Goal: Check status: Check status

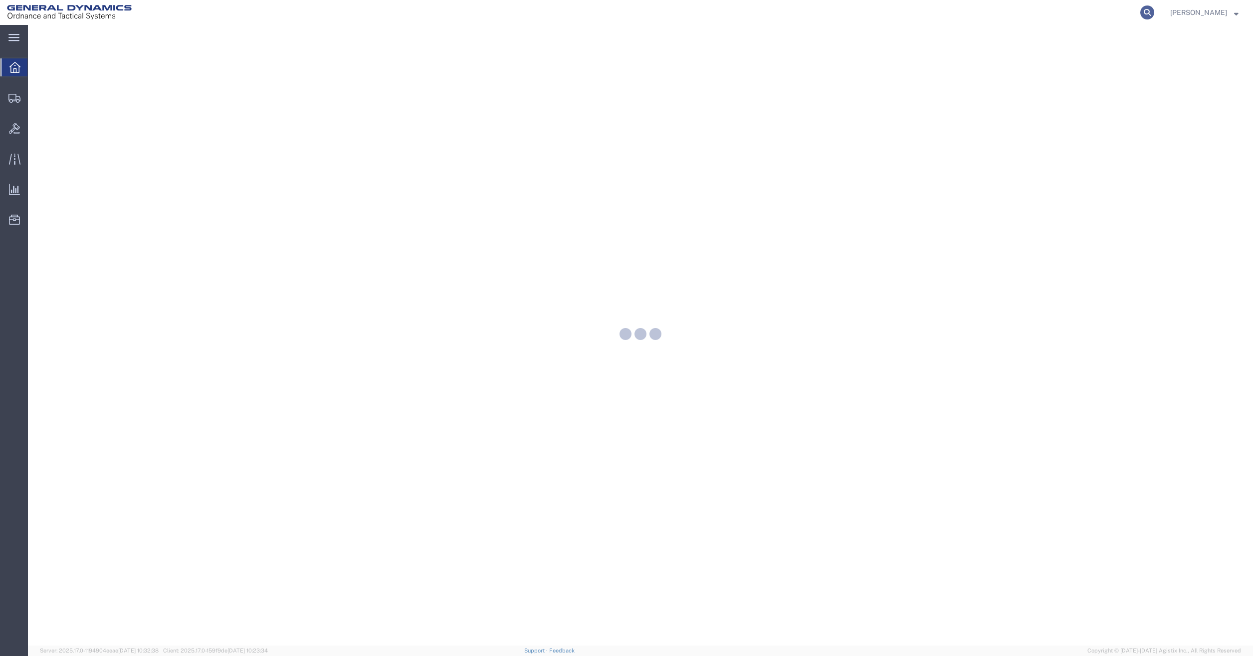
click at [1154, 12] on icon at bounding box center [1147, 12] width 14 height 14
paste input "56329523"
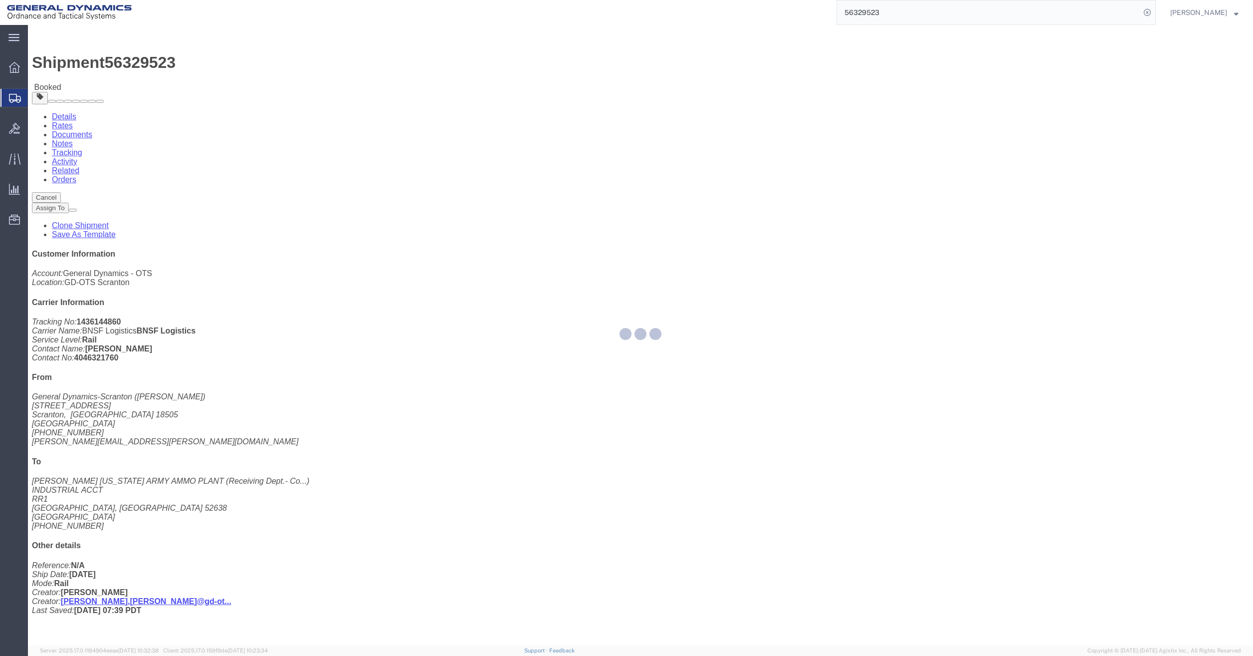
click at [1055, 9] on input "56329523" at bounding box center [988, 12] width 303 height 24
drag, startPoint x: 1019, startPoint y: 11, endPoint x: 709, endPoint y: -14, distance: 311.3
click at [709, 0] on html "main_menu Created with Sketch. Collapse Menu Overview Shipments Shipment Manage…" at bounding box center [626, 328] width 1253 height 656
paste input "0"
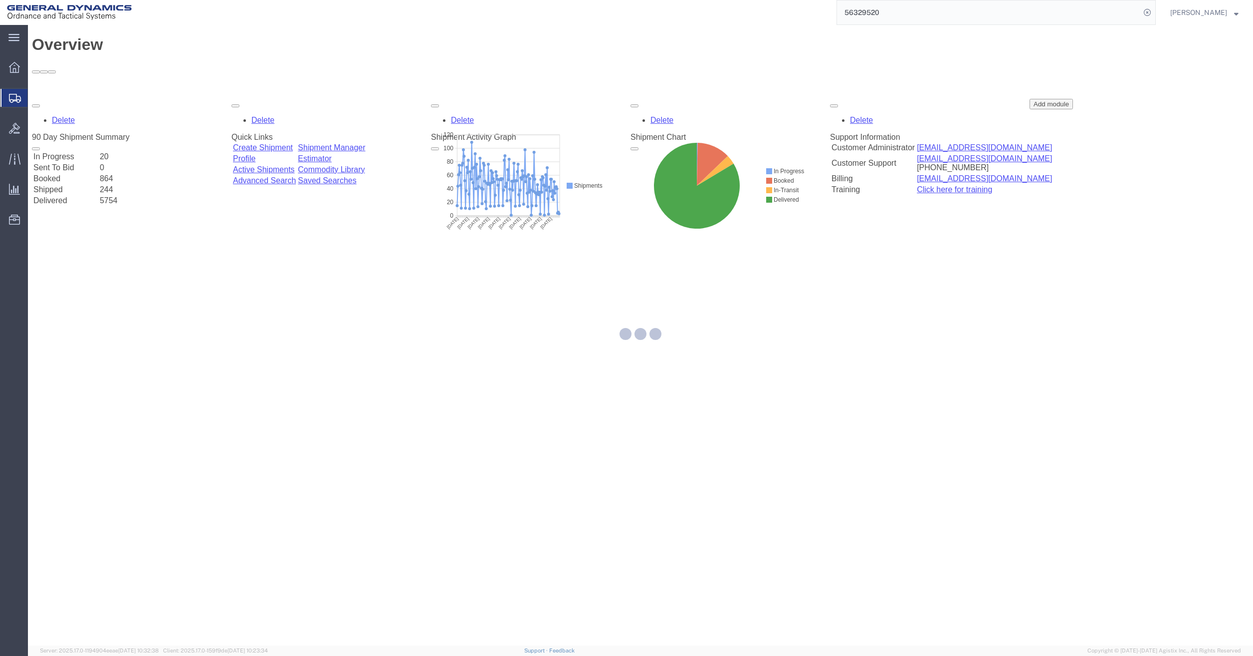
click at [905, 9] on input "56329520" at bounding box center [988, 12] width 303 height 24
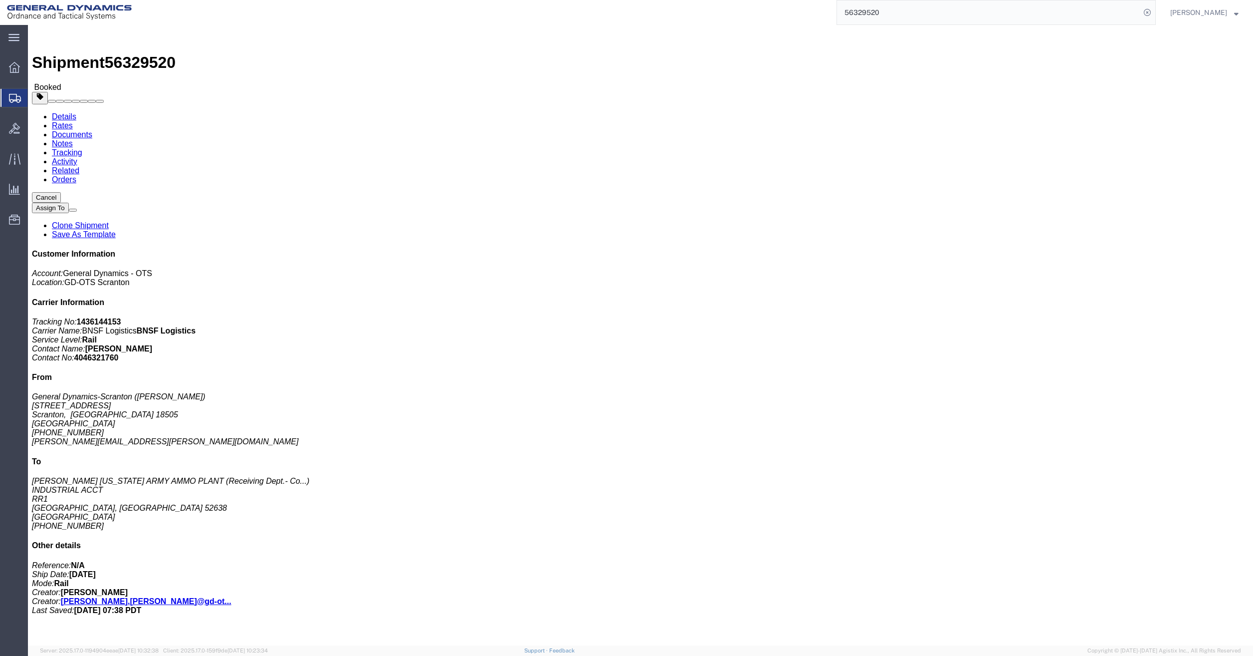
click div "288 Pallet(s) Standard (Not Stackable) Total weight: 195840.00 LBS ( dim ) Dime…"
drag, startPoint x: 897, startPoint y: 17, endPoint x: 743, endPoint y: 17, distance: 154.2
click at [743, 17] on div "56329520" at bounding box center [647, 12] width 1017 height 25
paste input "403453"
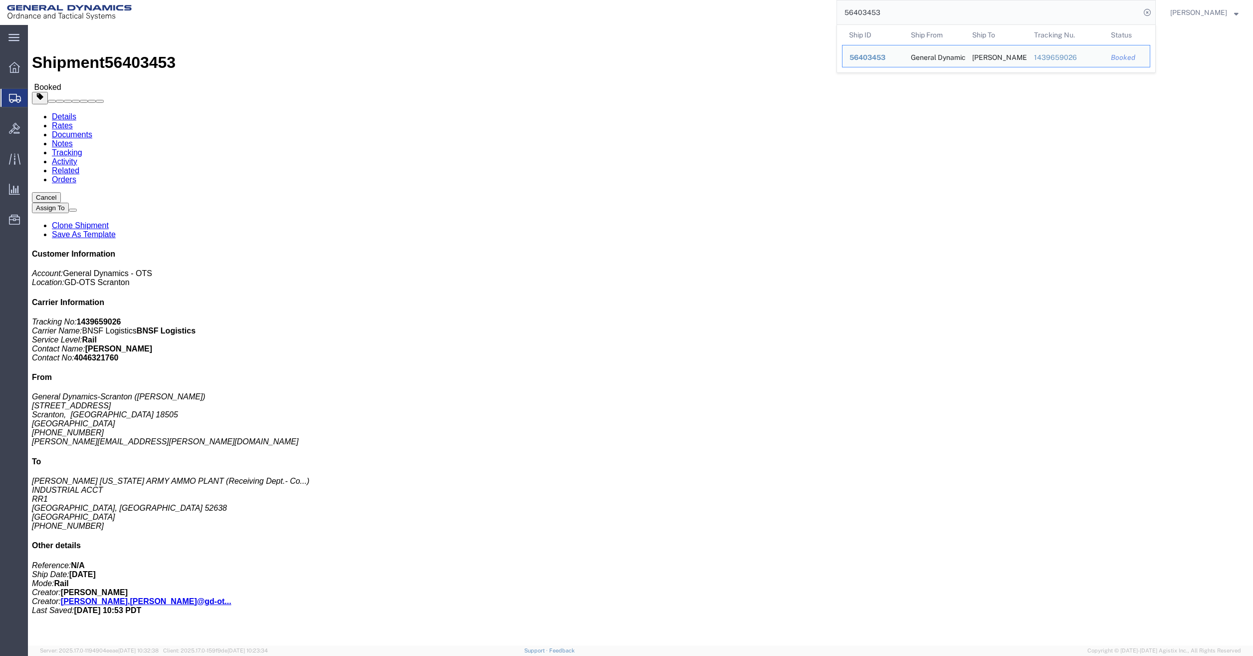
click div "M795 Empty Projectile bodies Pieces: 246.00 Each Total value: 9983.77 USD Class…"
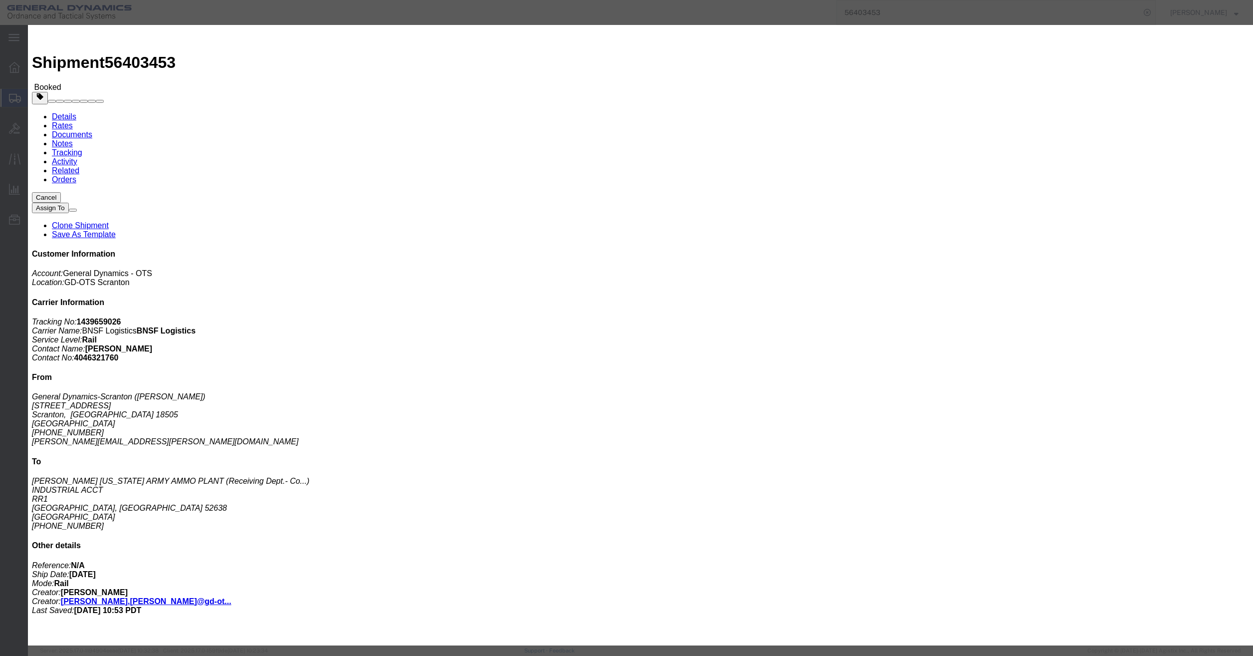
click div
click icon "button"
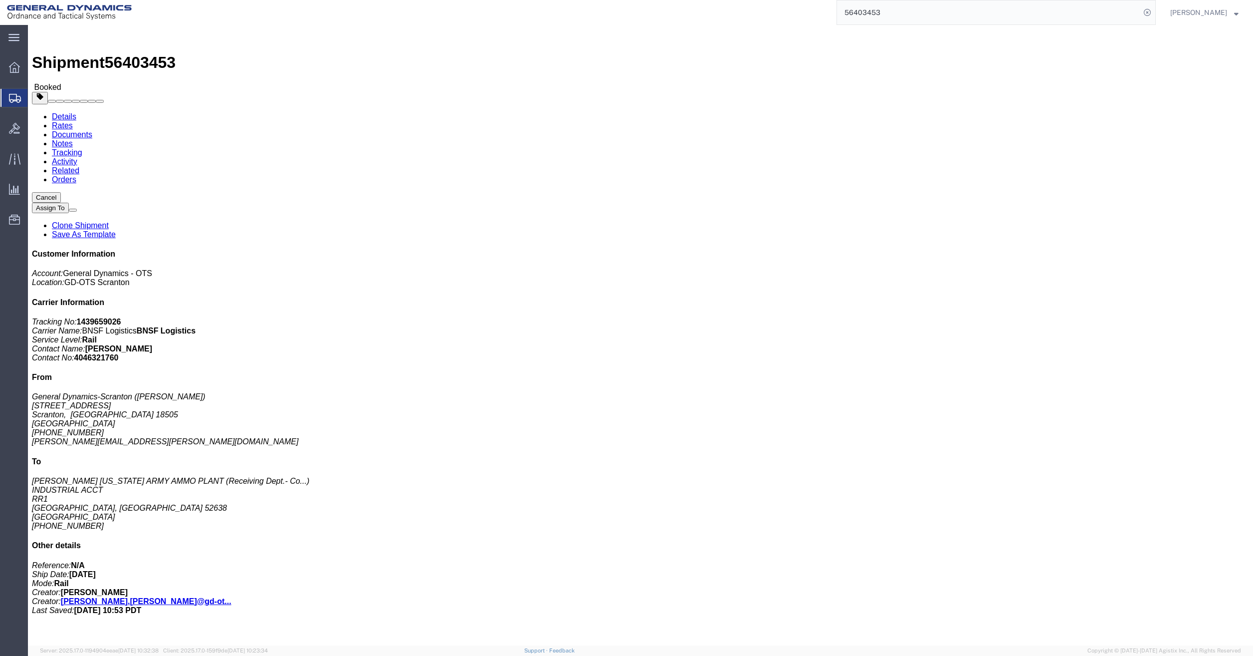
click div "m795 empty projectile bodies Pieces: 2056.00 Each Total value: 60000.00 USD Cla…"
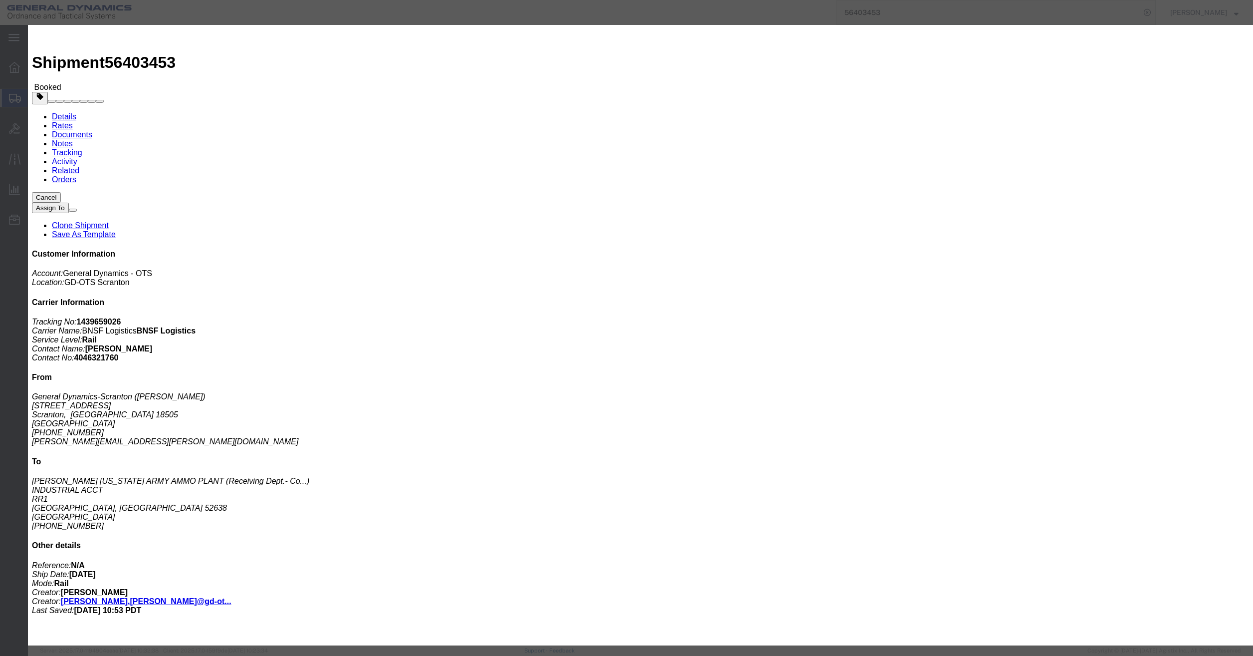
drag, startPoint x: 451, startPoint y: 78, endPoint x: 399, endPoint y: 79, distance: 52.4
click b "EMPTY PROJECTILE M795 BODIES DWG# 9326055-1 LOT SOP25G207-019 257 PALLETS= 2056…"
copy b "SOP25G207-019"
click icon "button"
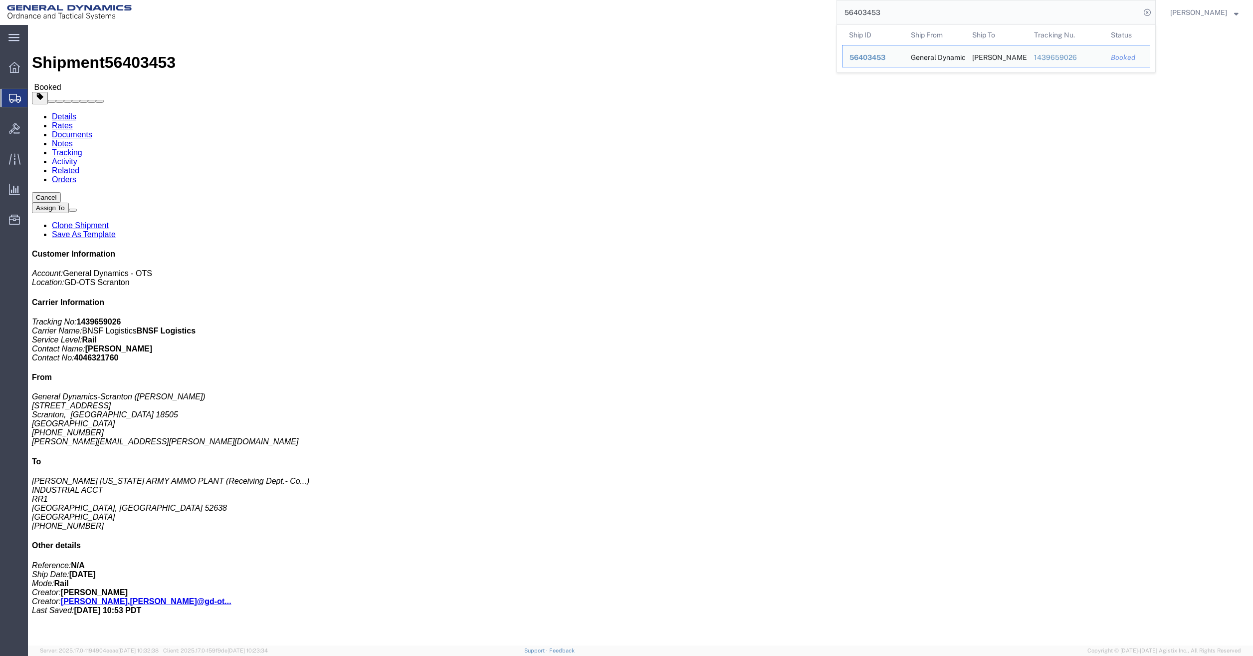
drag, startPoint x: 950, startPoint y: 16, endPoint x: 772, endPoint y: 16, distance: 178.1
click at [772, 16] on div "56403453 Ship ID Ship From Ship To Tracking Nu. Status Ship ID 56403453 Ship Fr…" at bounding box center [647, 12] width 1017 height 25
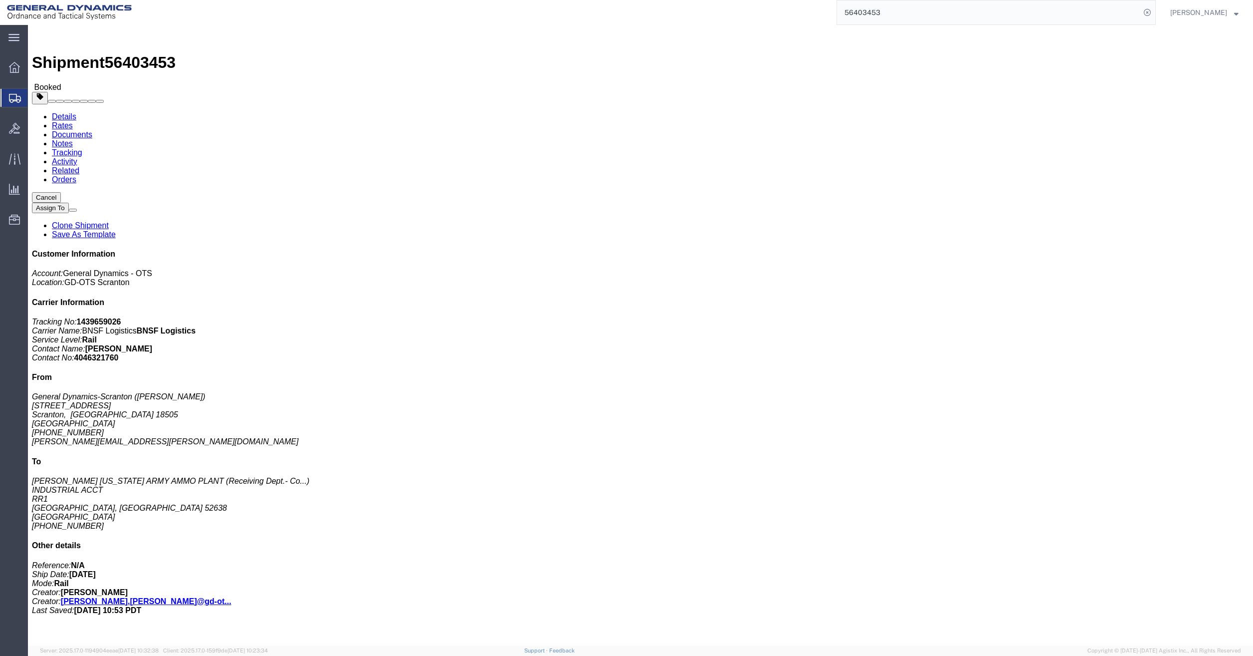
paste input "71874"
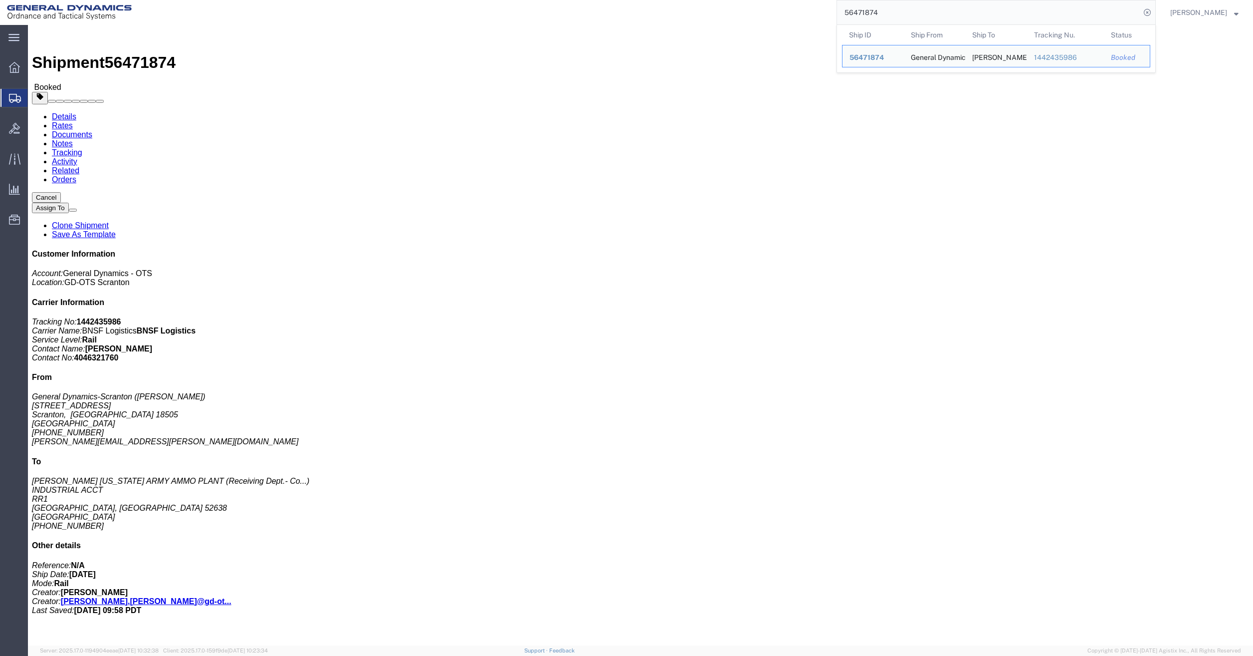
drag, startPoint x: 933, startPoint y: 20, endPoint x: 769, endPoint y: 14, distance: 164.2
click at [769, 14] on div "56471874 Ship ID Ship From Ship To Tracking Nu. Status Ship ID 56471874 Ship Fr…" at bounding box center [647, 12] width 1017 height 25
paste input "38"
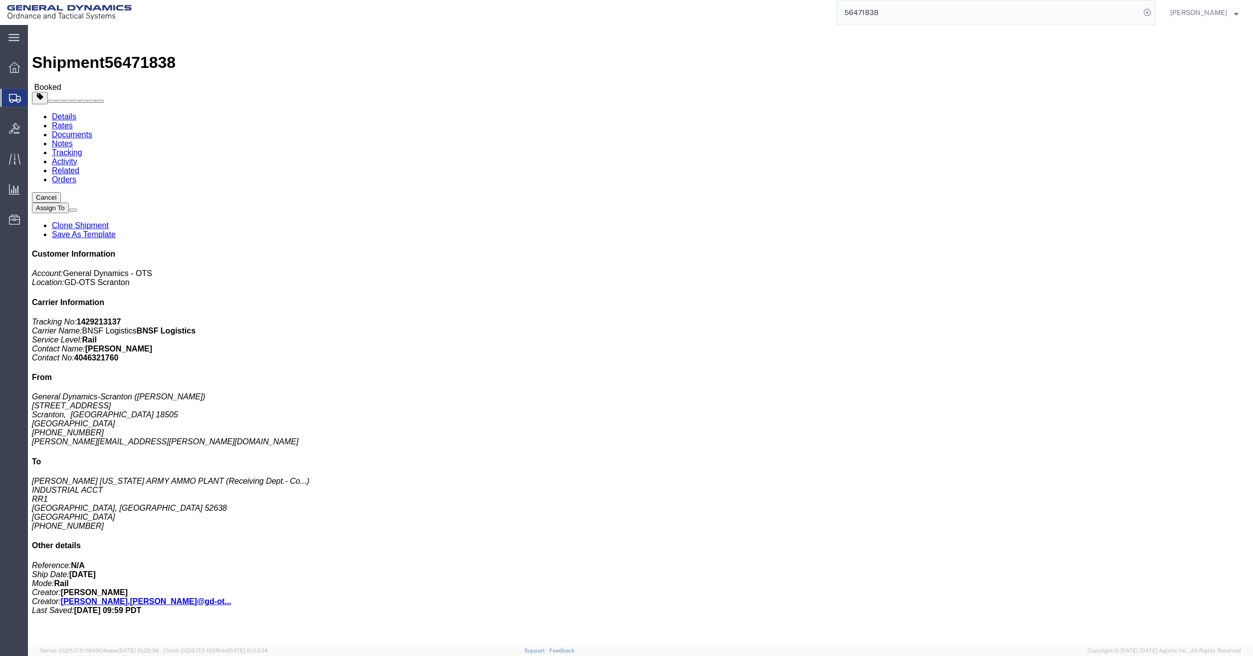
drag, startPoint x: 918, startPoint y: 16, endPoint x: 754, endPoint y: 11, distance: 163.7
click at [754, 11] on div "56471838" at bounding box center [647, 12] width 1017 height 25
paste input "535697"
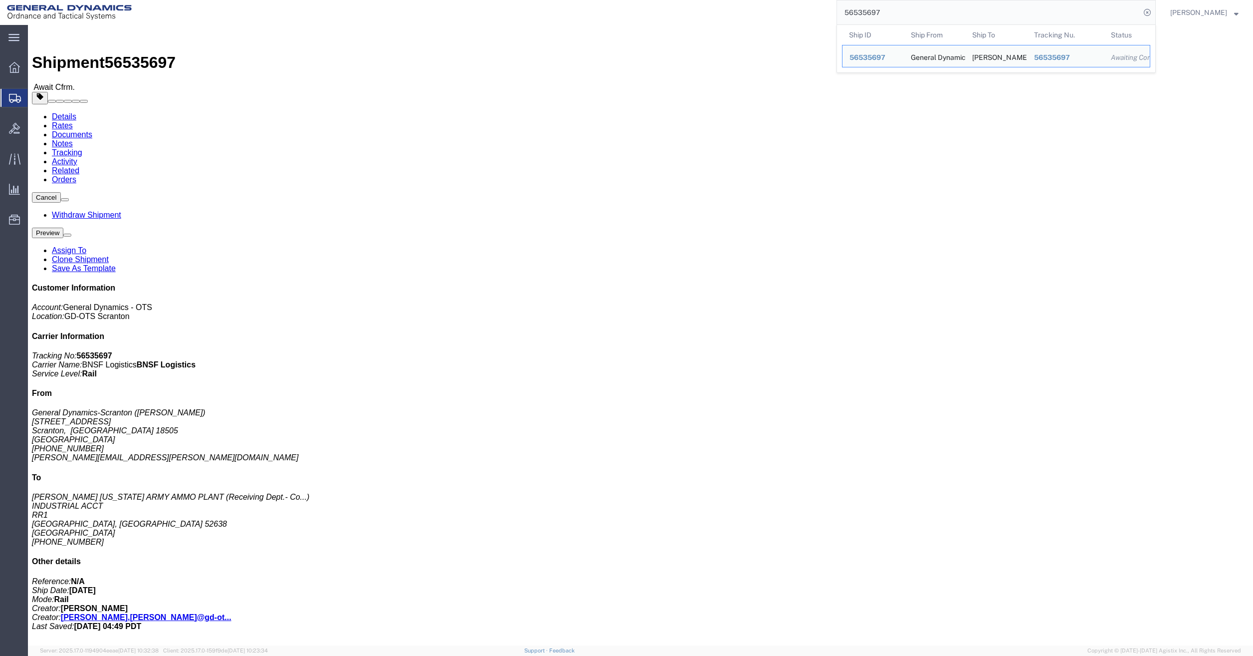
drag, startPoint x: 894, startPoint y: 2, endPoint x: 685, endPoint y: 12, distance: 209.3
click at [692, 12] on div "56535697 Ship ID Ship From Ship To Tracking Nu. Status Ship ID 56535697 Ship Fr…" at bounding box center [647, 12] width 1017 height 25
paste input "3"
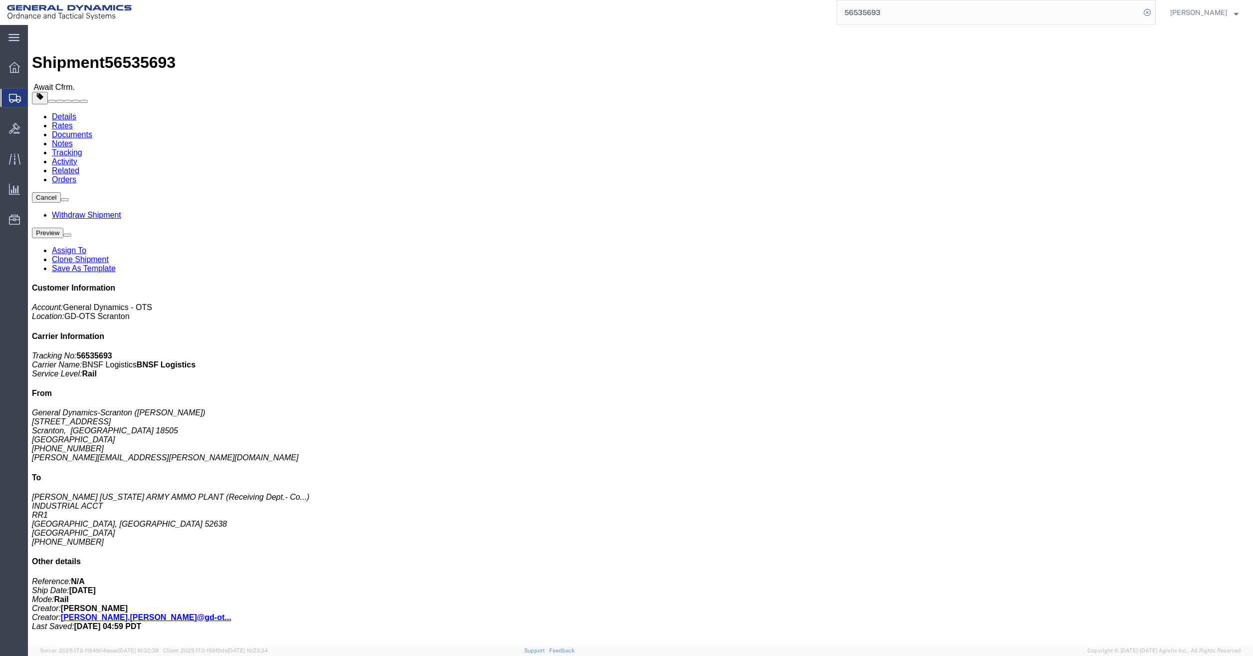
click div "Leg 1 - Rail"
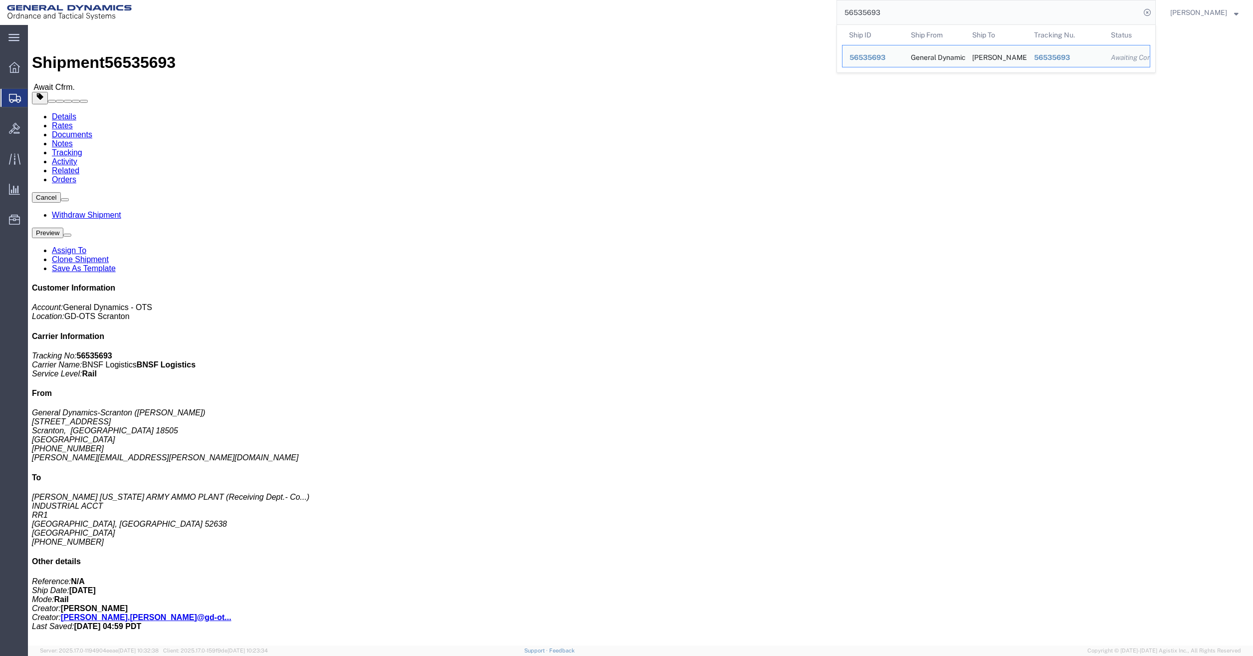
drag, startPoint x: 924, startPoint y: 17, endPoint x: 706, endPoint y: 16, distance: 218.5
click at [706, 16] on div "56535693 Ship ID Ship From Ship To Tracking Nu. Status Ship ID 56535693 Ship Fr…" at bounding box center [647, 12] width 1017 height 25
paste input "412238"
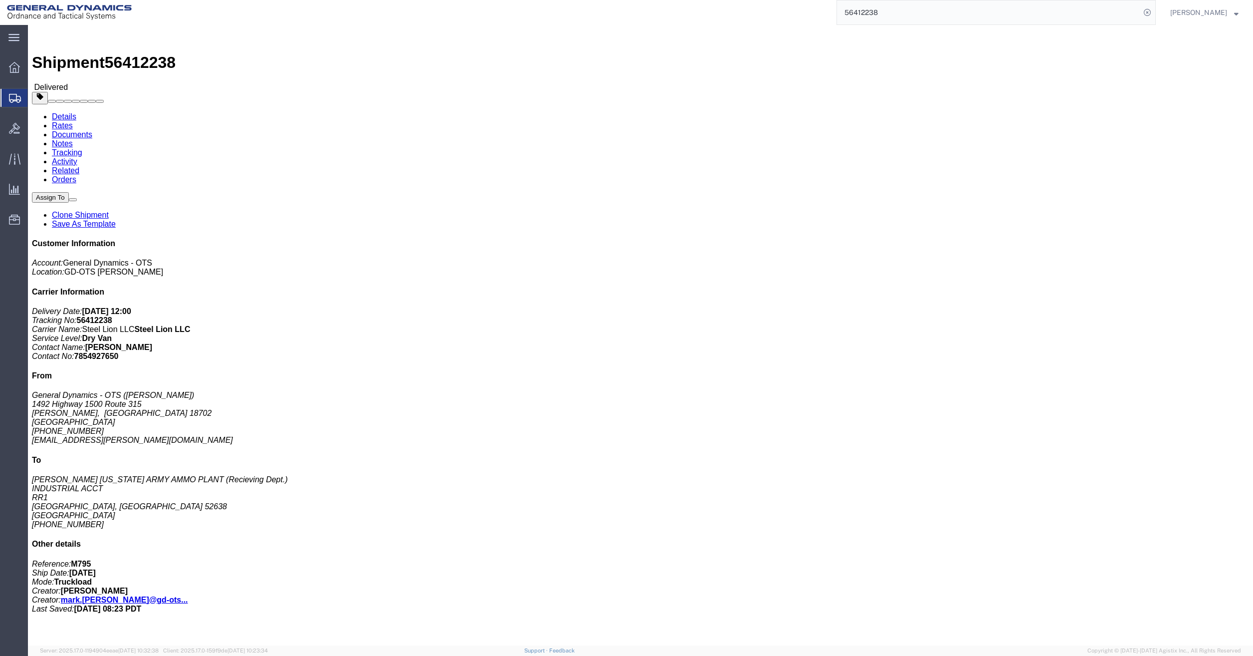
click h3 "M795 Empty projectiles LOT:MIS25G334-001"
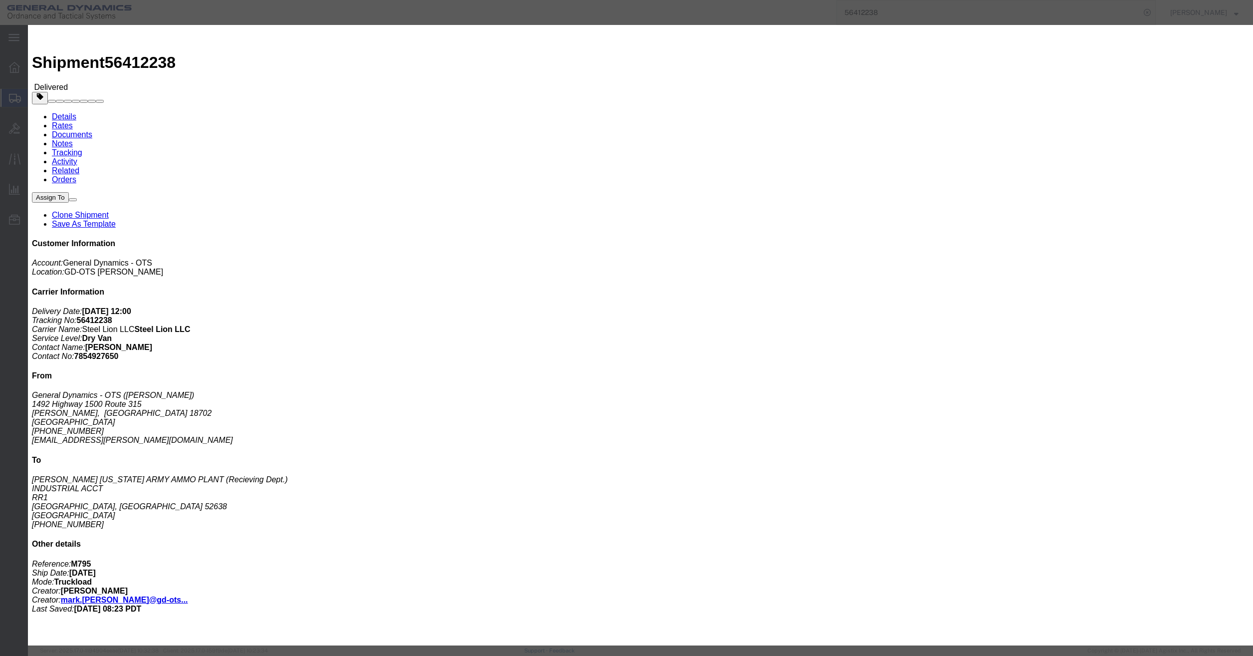
drag, startPoint x: 501, startPoint y: 75, endPoint x: 440, endPoint y: 79, distance: 61.0
click div "Product Name: M795 Empty projectiles LOT:MIS25G334-001 Description: M795 Empty …"
copy b "MIS25G334-001"
click div
click icon "button"
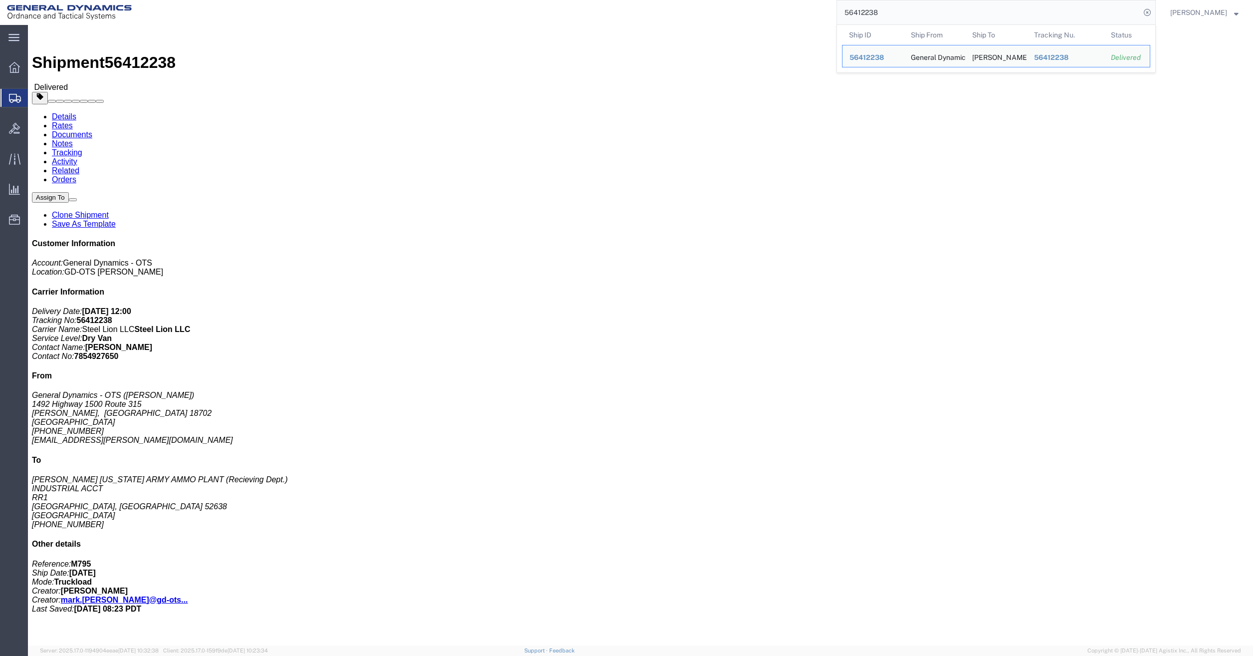
drag, startPoint x: 967, startPoint y: 7, endPoint x: 685, endPoint y: 13, distance: 282.4
click at [685, 13] on div "56412238 Ship ID Ship From Ship To Tracking Nu. Status Ship ID 56412238 Ship Fr…" at bounding box center [647, 12] width 1017 height 25
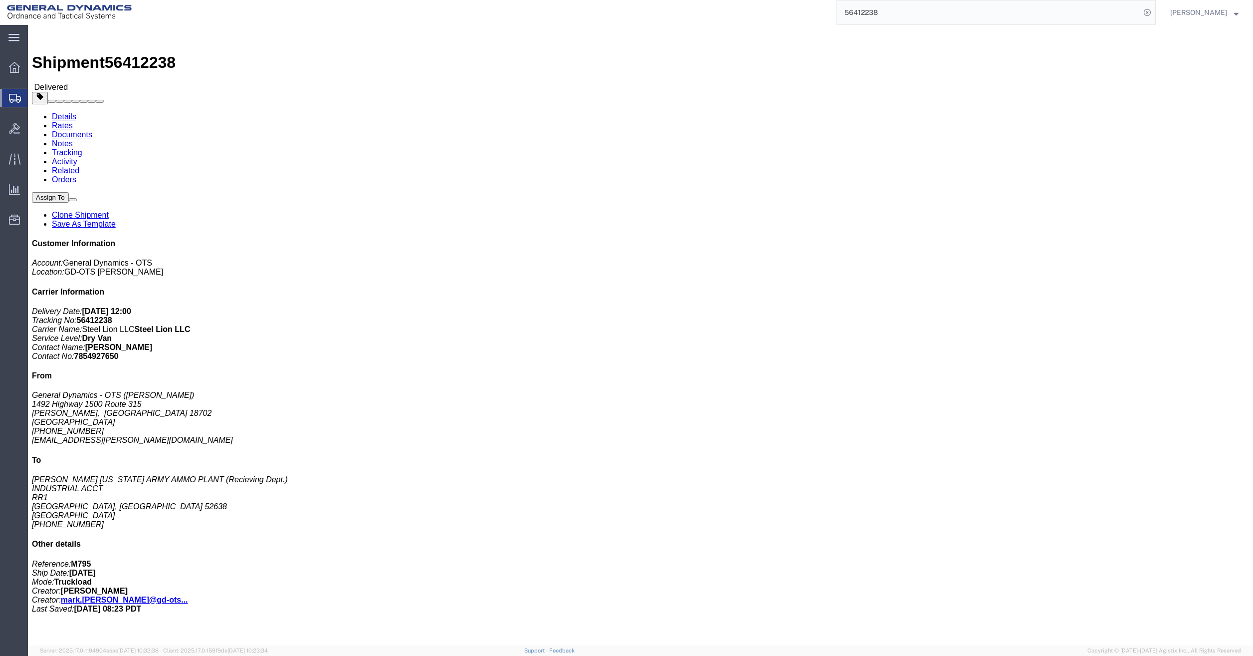
paste input "169"
click div "Ship From General Dynamics - OTS ([PERSON_NAME]) [STREET_ADDRESS][PERSON_NAME] …"
drag, startPoint x: 926, startPoint y: 14, endPoint x: 783, endPoint y: 16, distance: 143.2
click at [783, 16] on div "56412169" at bounding box center [647, 12] width 1017 height 25
paste input "38"
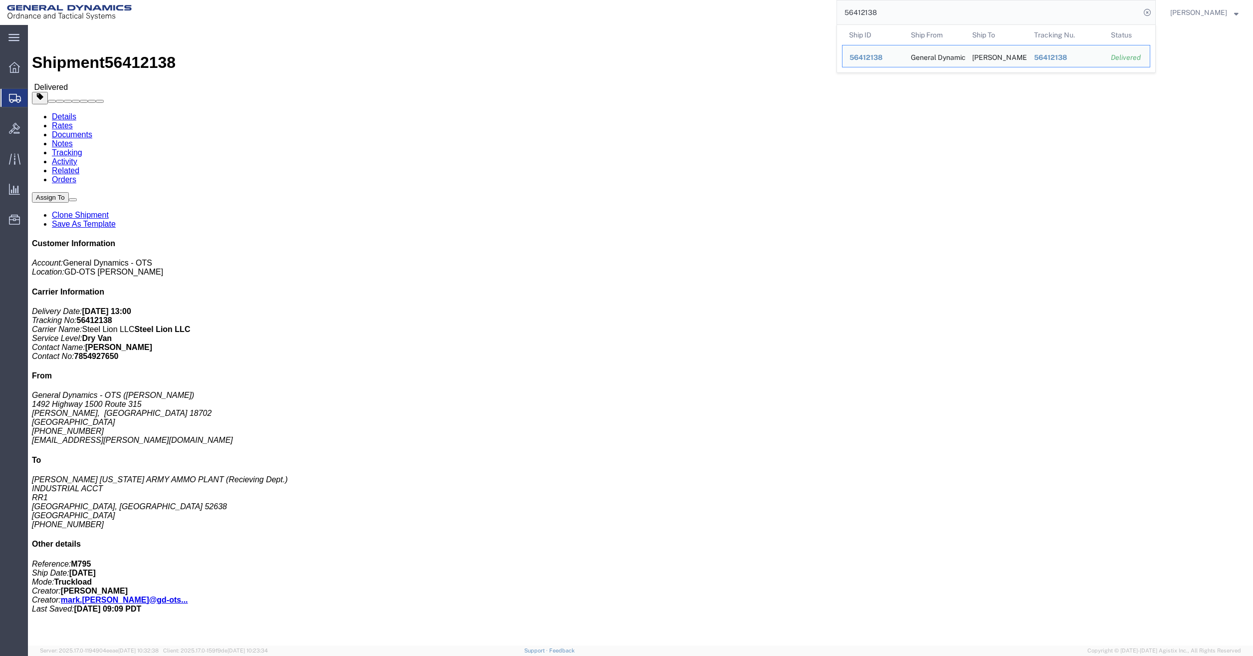
drag, startPoint x: 915, startPoint y: 14, endPoint x: 839, endPoint y: 14, distance: 76.8
click at [839, 14] on div "56412138 Ship ID Ship From Ship To Tracking Nu. Status Ship ID 56412138 Ship Fr…" at bounding box center [647, 12] width 1017 height 25
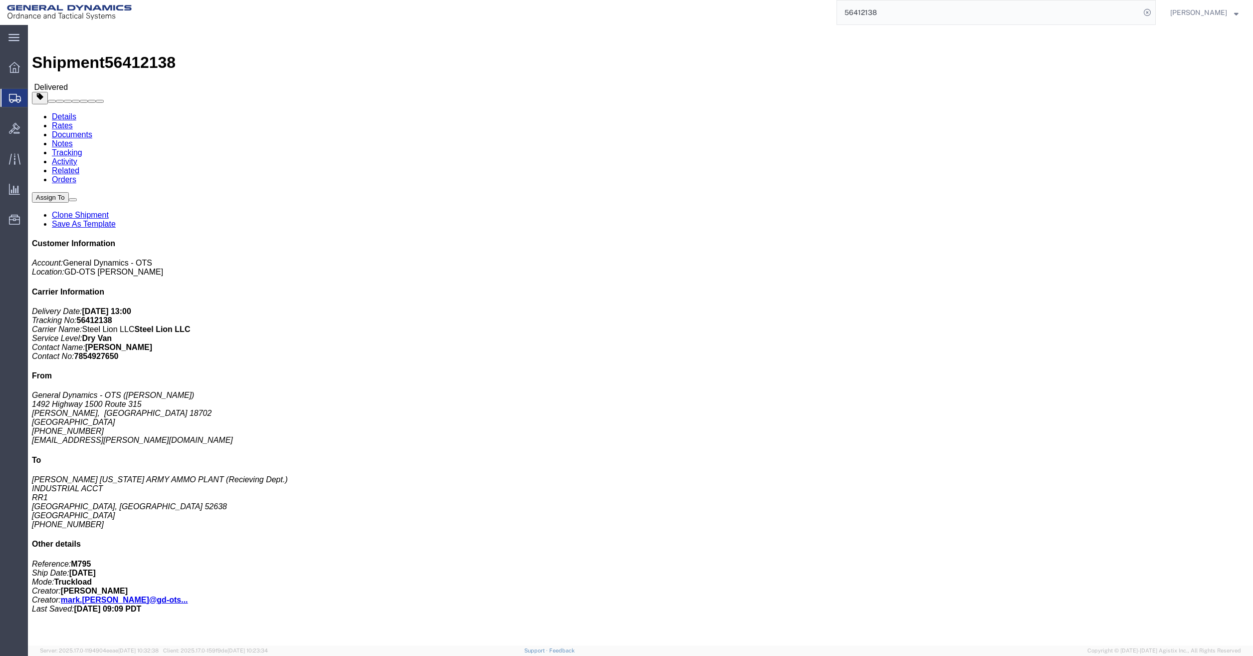
paste input "02"
drag, startPoint x: 902, startPoint y: 12, endPoint x: 824, endPoint y: 12, distance: 78.3
click at [824, 12] on div "56412102" at bounding box center [647, 12] width 1017 height 25
paste input "096"
click div "Shipment Detail Ship From General Dynamics - OTS ([PERSON_NAME]) [STREET_ADDRES…"
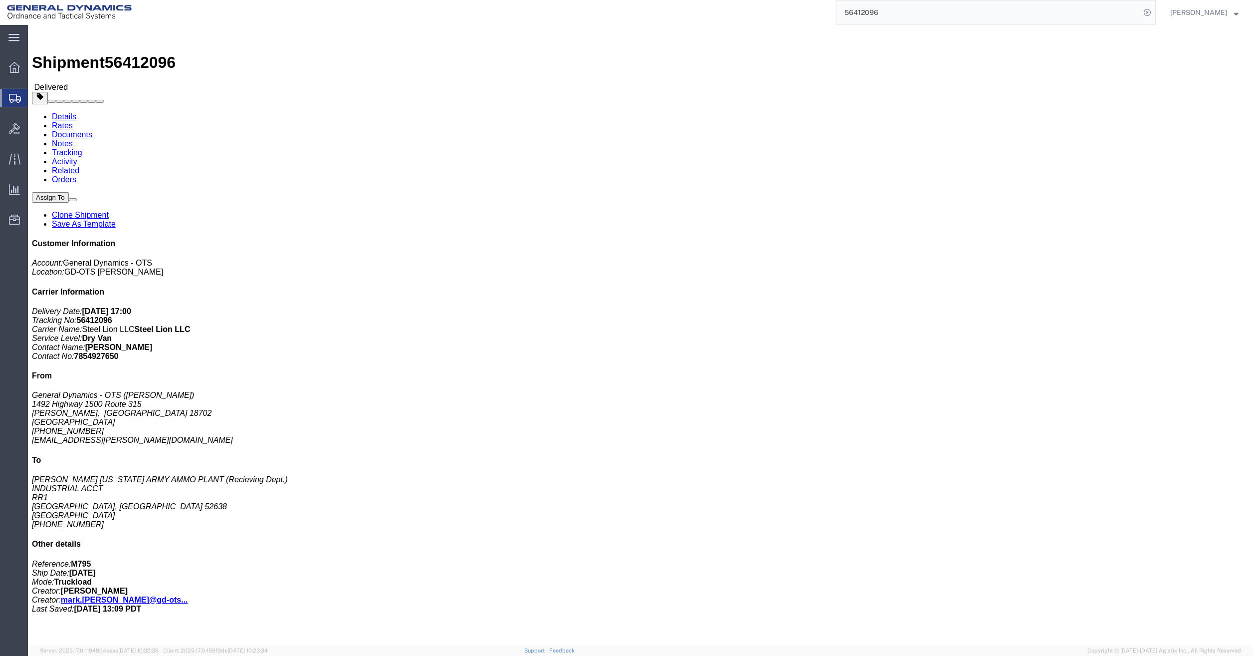
drag, startPoint x: 911, startPoint y: 15, endPoint x: 827, endPoint y: 18, distance: 84.3
click at [827, 18] on div "56412096" at bounding box center [647, 12] width 1017 height 25
paste input "4"
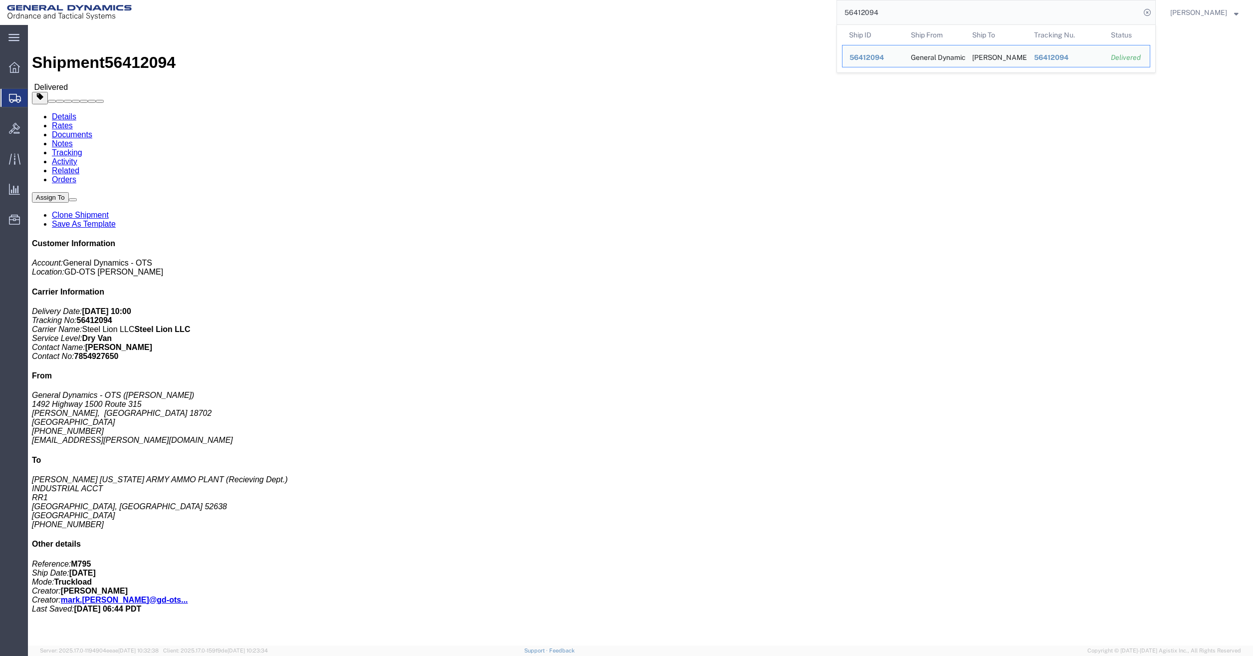
drag, startPoint x: 867, startPoint y: 7, endPoint x: 793, endPoint y: 0, distance: 73.7
click at [793, 0] on html "main_menu Created with Sketch. Collapse Menu Overview Shipments Shipment Manage…" at bounding box center [626, 328] width 1253 height 656
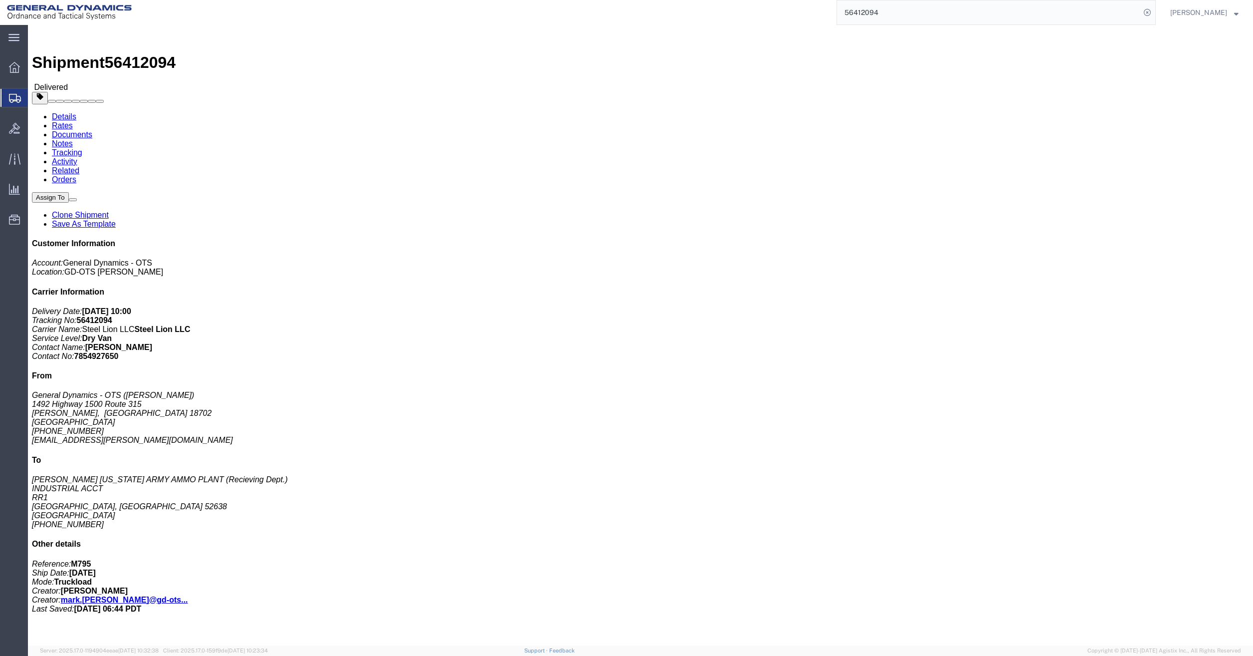
paste input "77"
drag, startPoint x: 894, startPoint y: 16, endPoint x: 702, endPoint y: 9, distance: 192.2
click at [702, 9] on div "56412077" at bounding box center [647, 12] width 1017 height 25
paste input "69"
drag, startPoint x: 897, startPoint y: 14, endPoint x: 815, endPoint y: 7, distance: 83.2
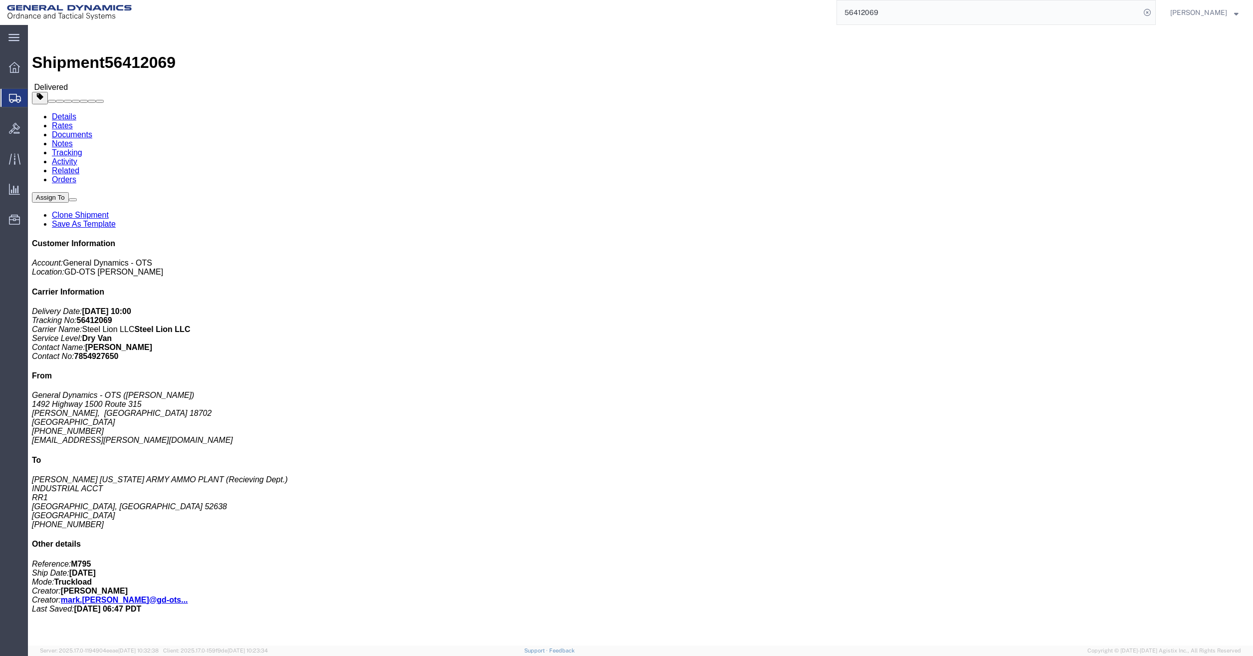
click at [815, 7] on div "56412069" at bounding box center [647, 12] width 1017 height 25
paste input "58"
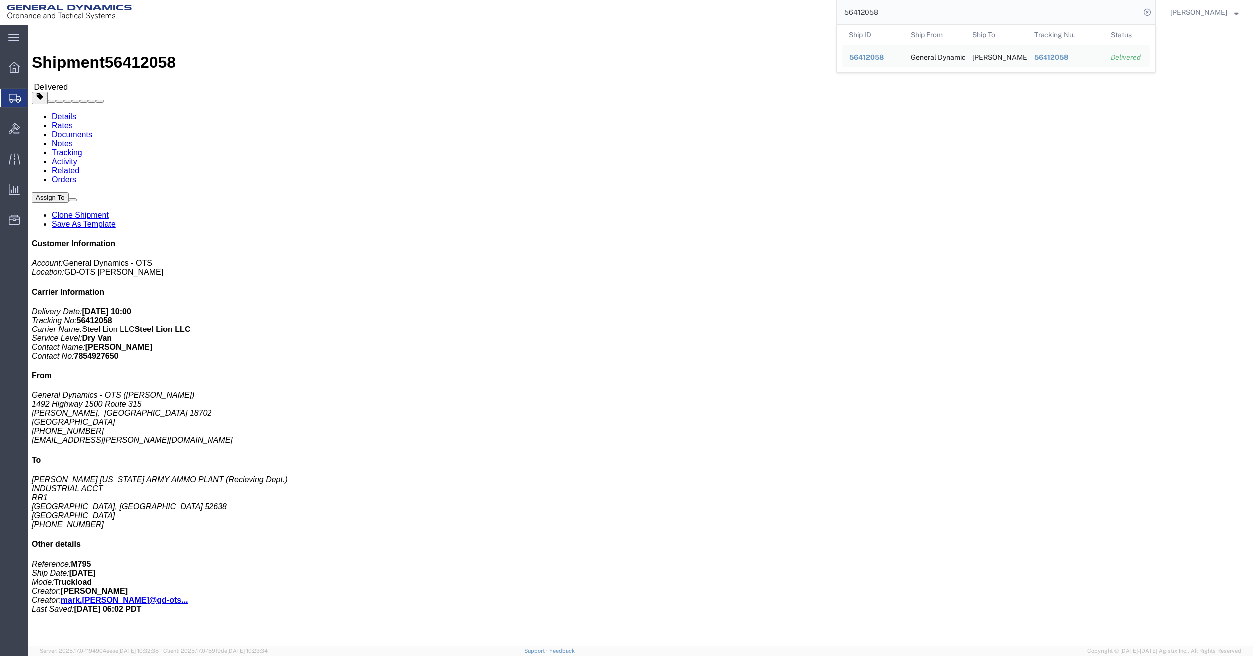
drag, startPoint x: 750, startPoint y: 10, endPoint x: 728, endPoint y: 8, distance: 22.0
click at [732, 9] on div "56412058 Ship ID Ship From Ship To Tracking Nu. Status Ship ID 56412058 Ship Fr…" at bounding box center [647, 12] width 1017 height 25
paste input "59187"
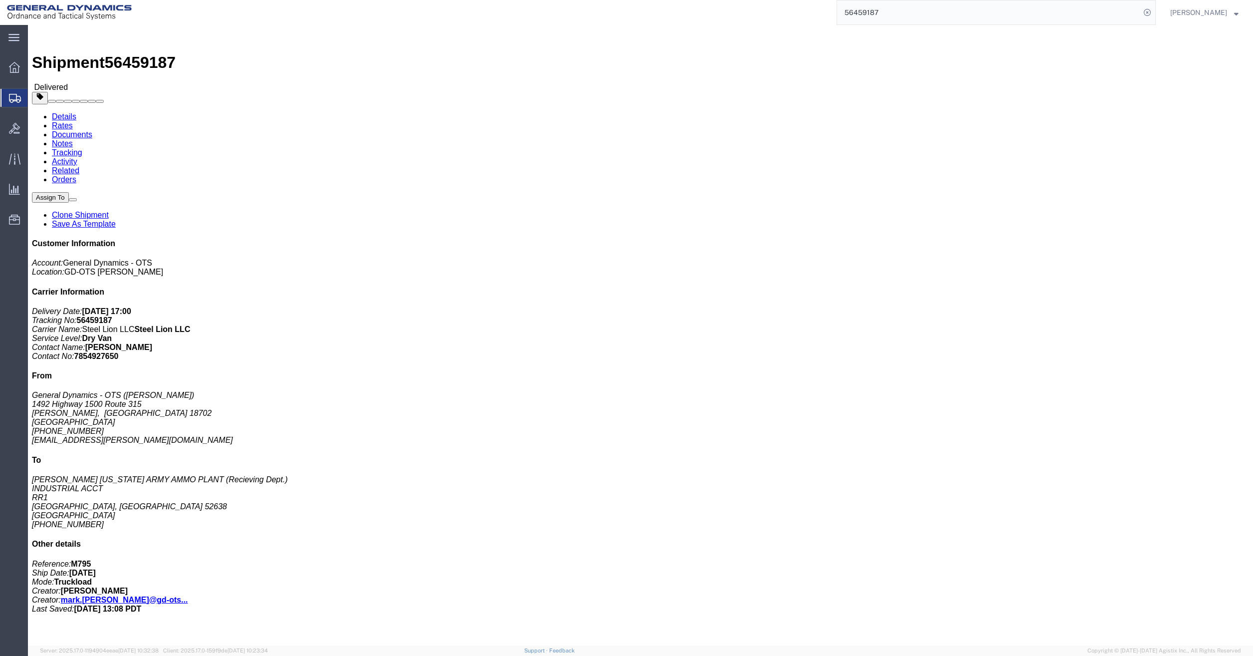
drag, startPoint x: 897, startPoint y: 11, endPoint x: 758, endPoint y: 19, distance: 139.4
click at [758, 19] on div "56459187" at bounding box center [647, 12] width 1017 height 25
paste input "64"
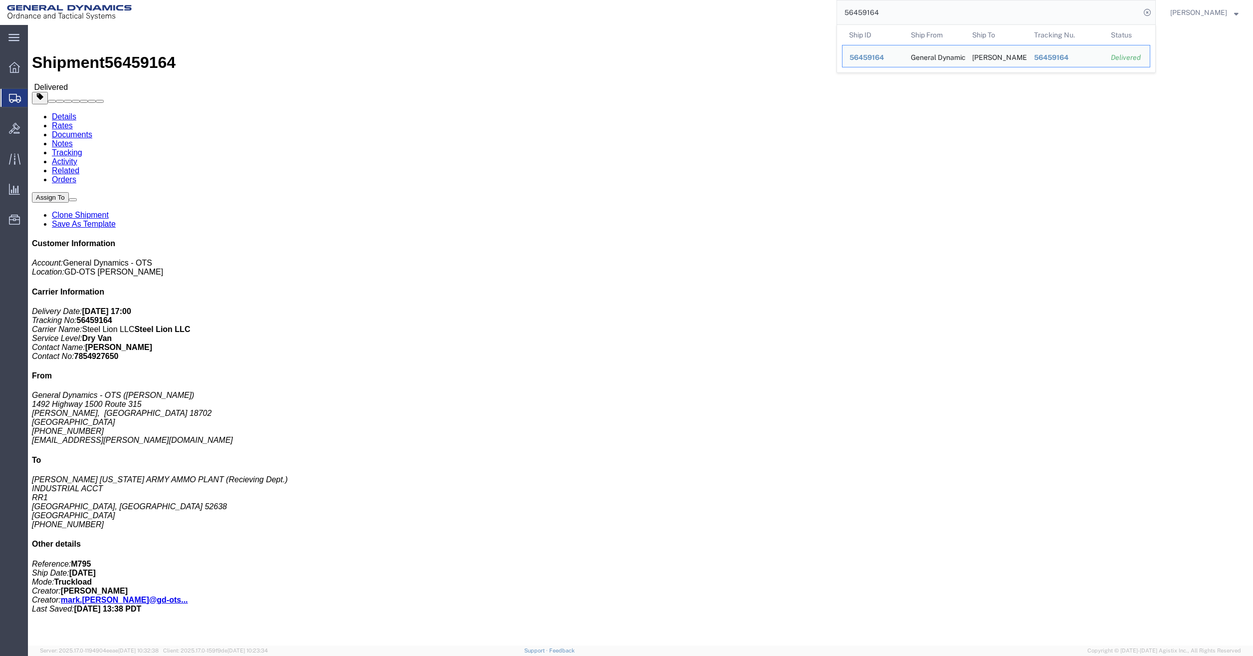
drag, startPoint x: 898, startPoint y: 9, endPoint x: 785, endPoint y: 14, distance: 113.9
click at [785, 14] on div "56459164 Ship ID Ship From Ship To Tracking Nu. Status Ship ID 56459164 Ship Fr…" at bounding box center [647, 12] width 1017 height 25
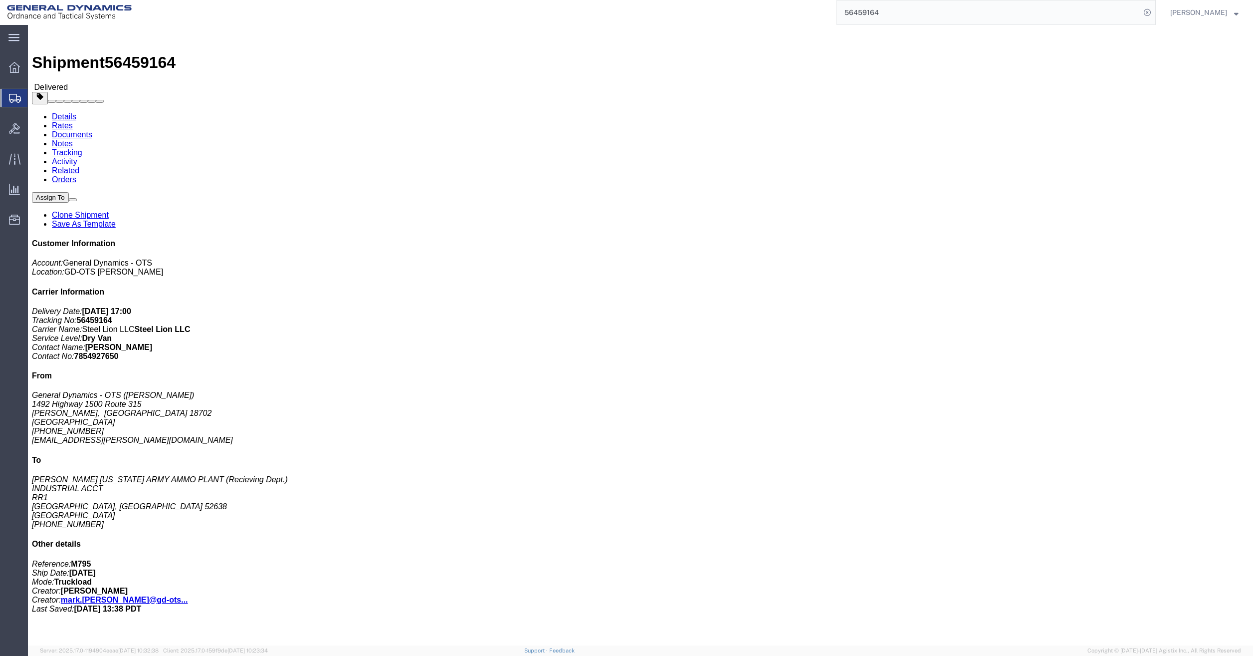
paste input "83273"
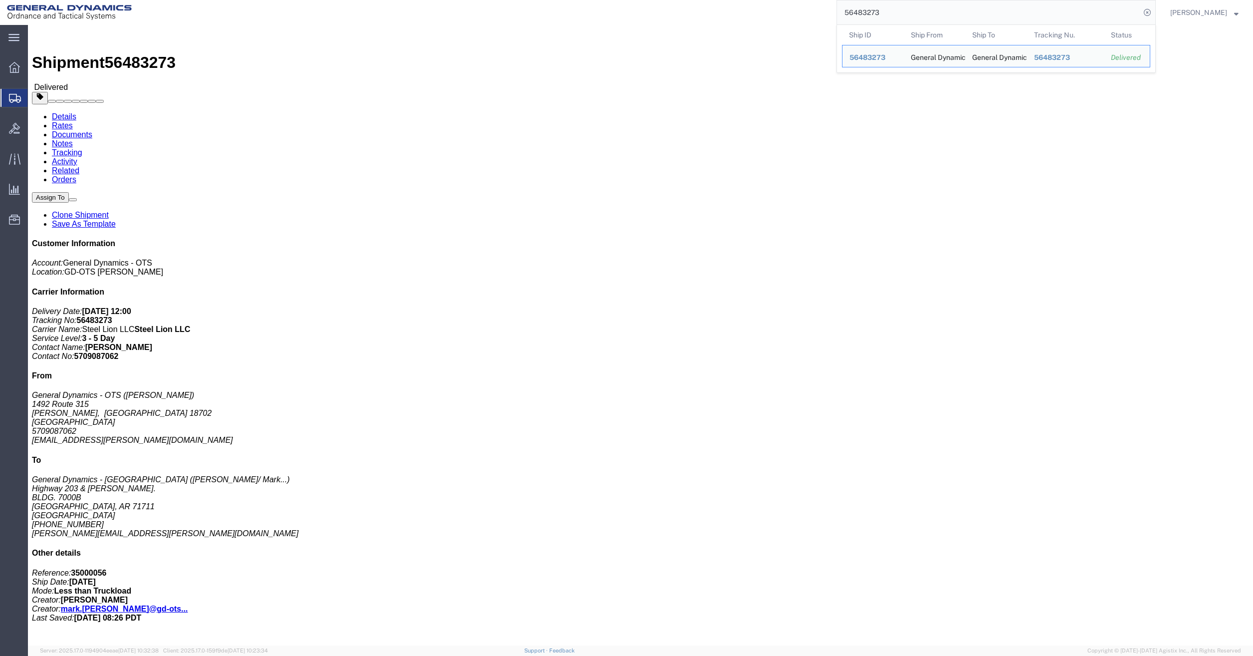
drag, startPoint x: 904, startPoint y: 13, endPoint x: 787, endPoint y: 1, distance: 118.4
click at [787, 1] on div "56483273 Ship ID Ship From Ship To Tracking Nu. Status Ship ID 56483273 Ship Fr…" at bounding box center [647, 12] width 1017 height 25
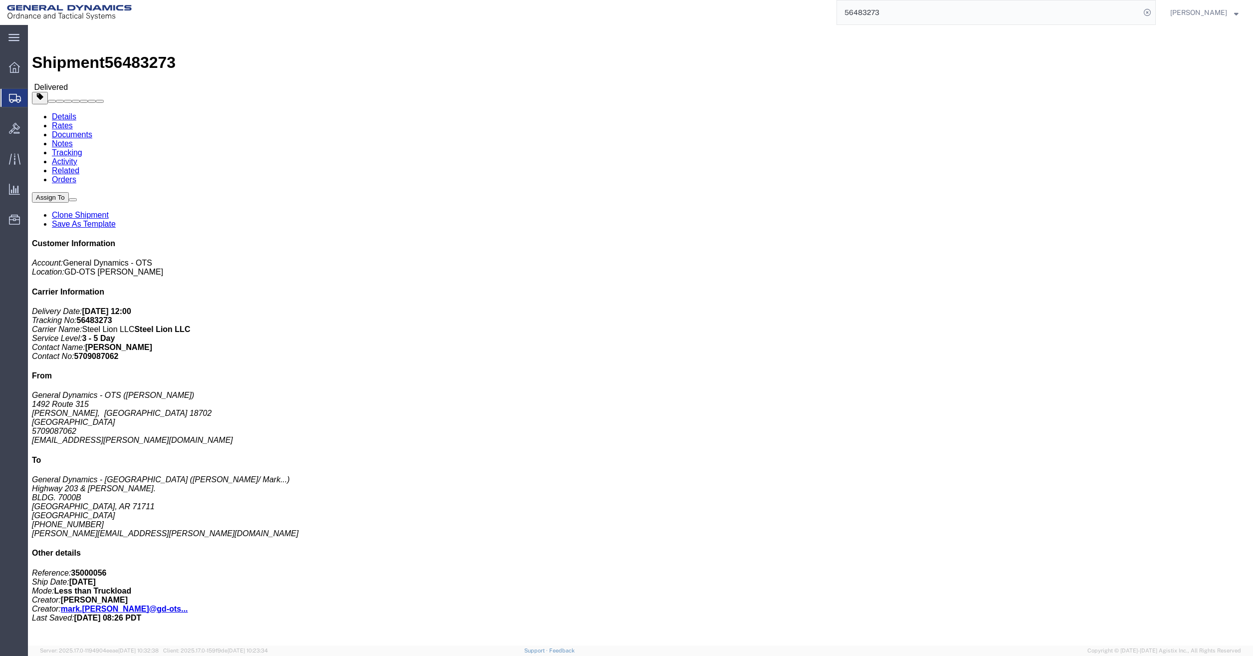
paste input "61"
drag, startPoint x: 915, startPoint y: 10, endPoint x: 738, endPoint y: 6, distance: 177.6
click at [739, 6] on div "56483261" at bounding box center [647, 12] width 1017 height 25
paste input "50"
drag, startPoint x: 901, startPoint y: 13, endPoint x: 828, endPoint y: 8, distance: 73.0
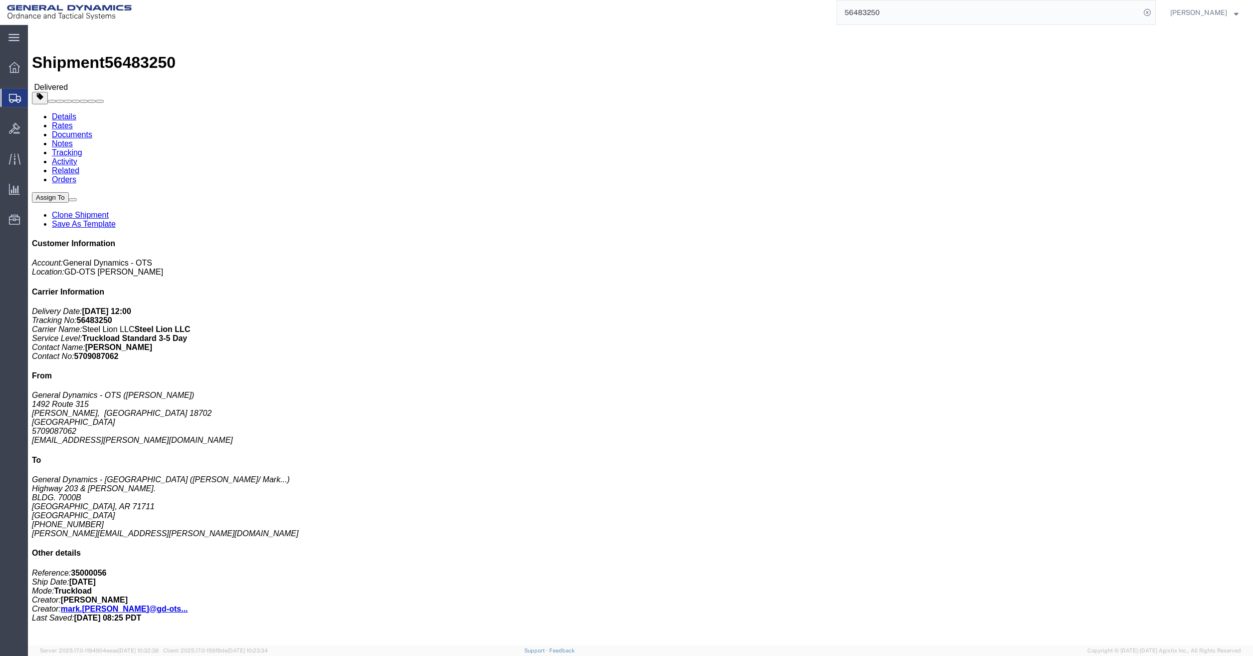
click at [828, 8] on div "56483250" at bounding box center [647, 12] width 1017 height 25
paste input "42"
drag, startPoint x: 907, startPoint y: 18, endPoint x: 726, endPoint y: -8, distance: 182.9
click at [726, 0] on html "main_menu Created with Sketch. Collapse Menu Overview Shipments Shipment Manage…" at bounding box center [626, 328] width 1253 height 656
paste input "184"
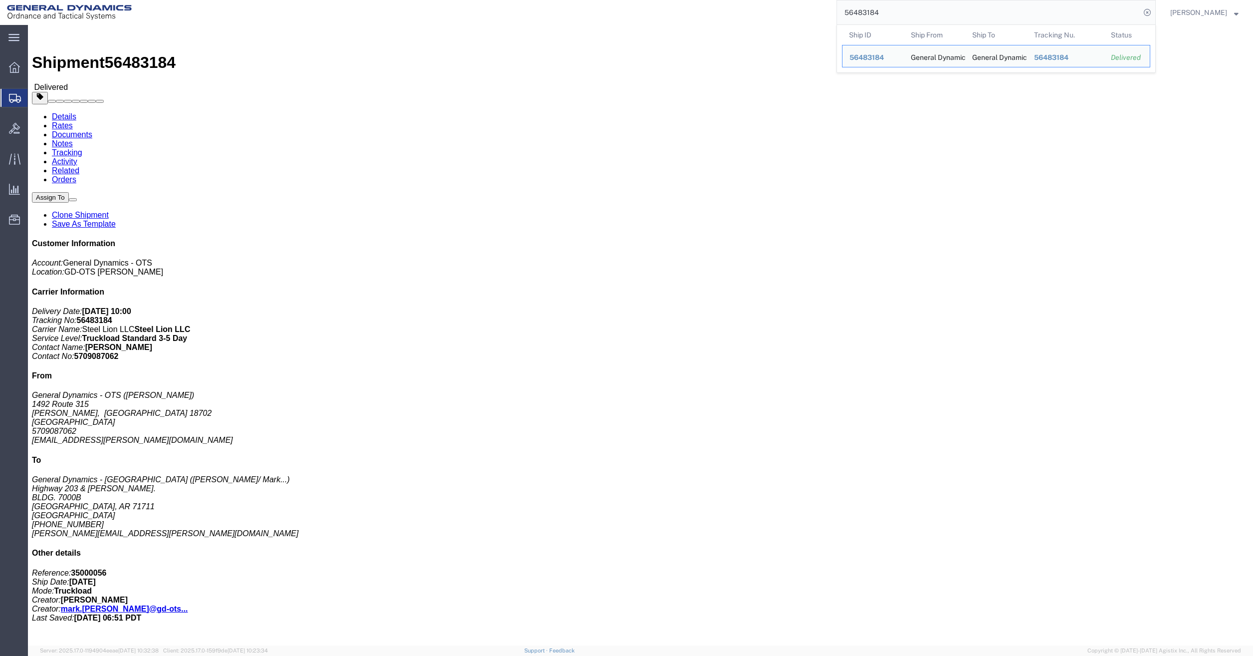
drag, startPoint x: 915, startPoint y: 8, endPoint x: 748, endPoint y: 6, distance: 167.1
click at [748, 6] on div "56483184 Ship ID Ship From Ship To Tracking Nu. Status Ship ID 56483184 Ship Fr…" at bounding box center [647, 12] width 1017 height 25
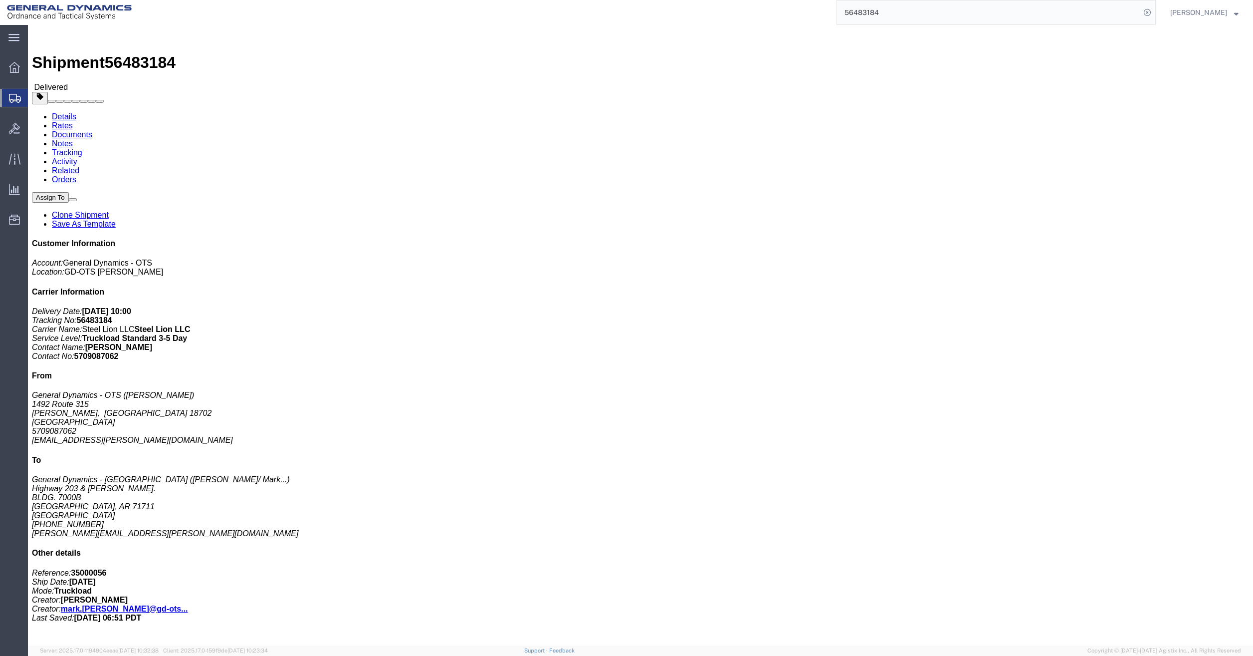
paste input "97552"
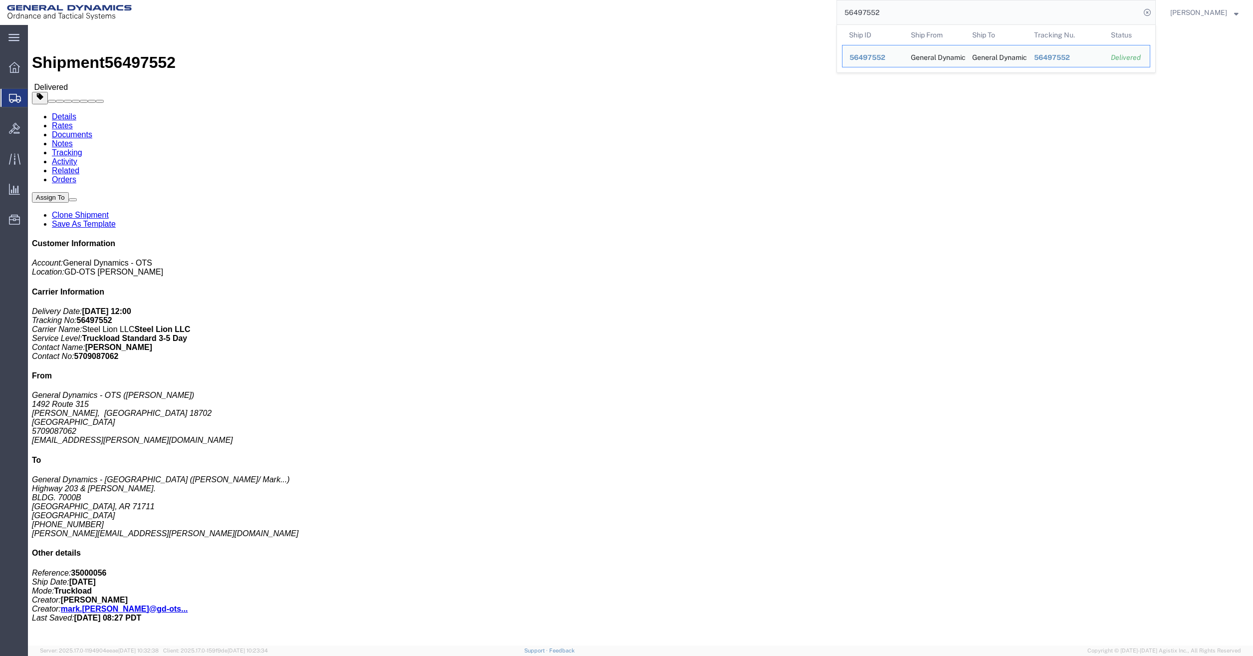
drag, startPoint x: 925, startPoint y: 7, endPoint x: 685, endPoint y: 12, distance: 240.0
click at [685, 12] on div "56497552 Ship ID Ship From Ship To Tracking Nu. Status Ship ID 56497552 Ship Fr…" at bounding box center [647, 12] width 1017 height 25
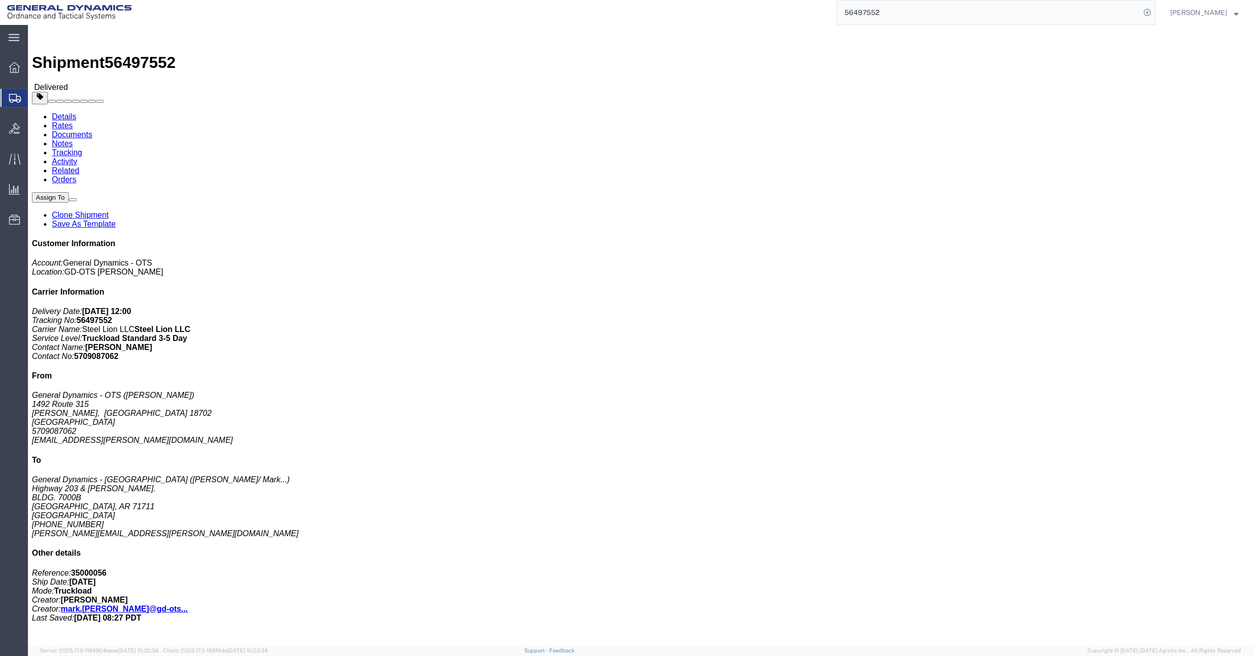
paste input "644"
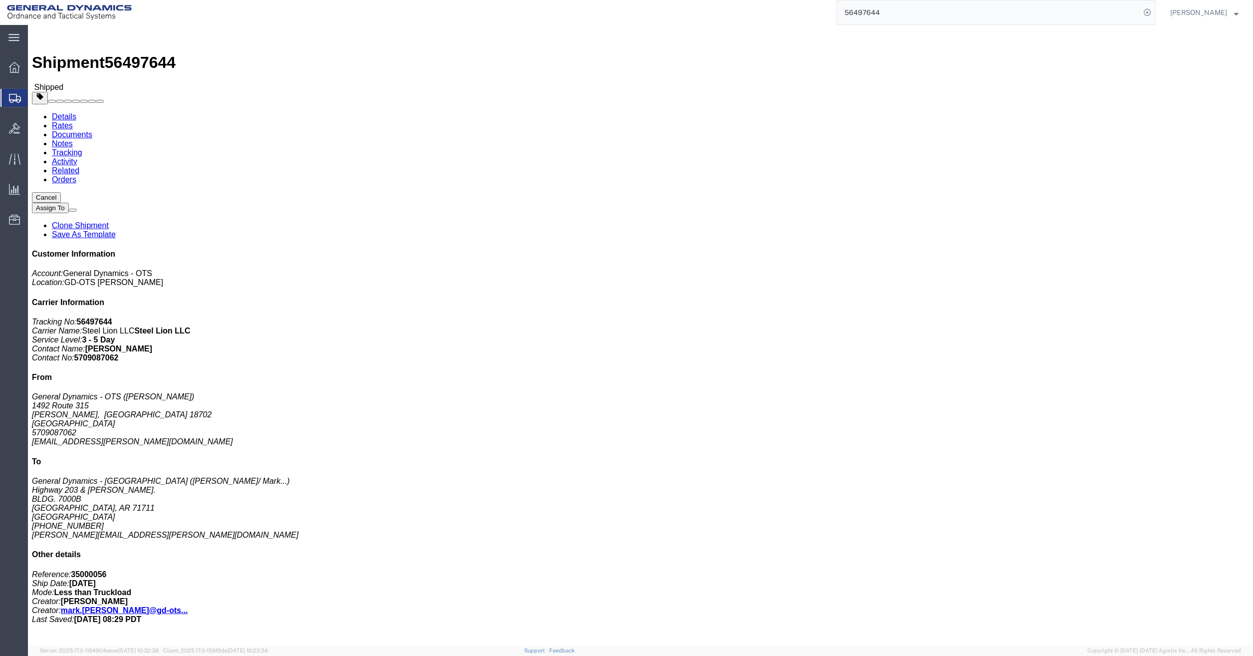
drag, startPoint x: 904, startPoint y: 19, endPoint x: 826, endPoint y: 14, distance: 78.5
click at [826, 14] on div "56497644" at bounding box center [647, 12] width 1017 height 25
paste input "79"
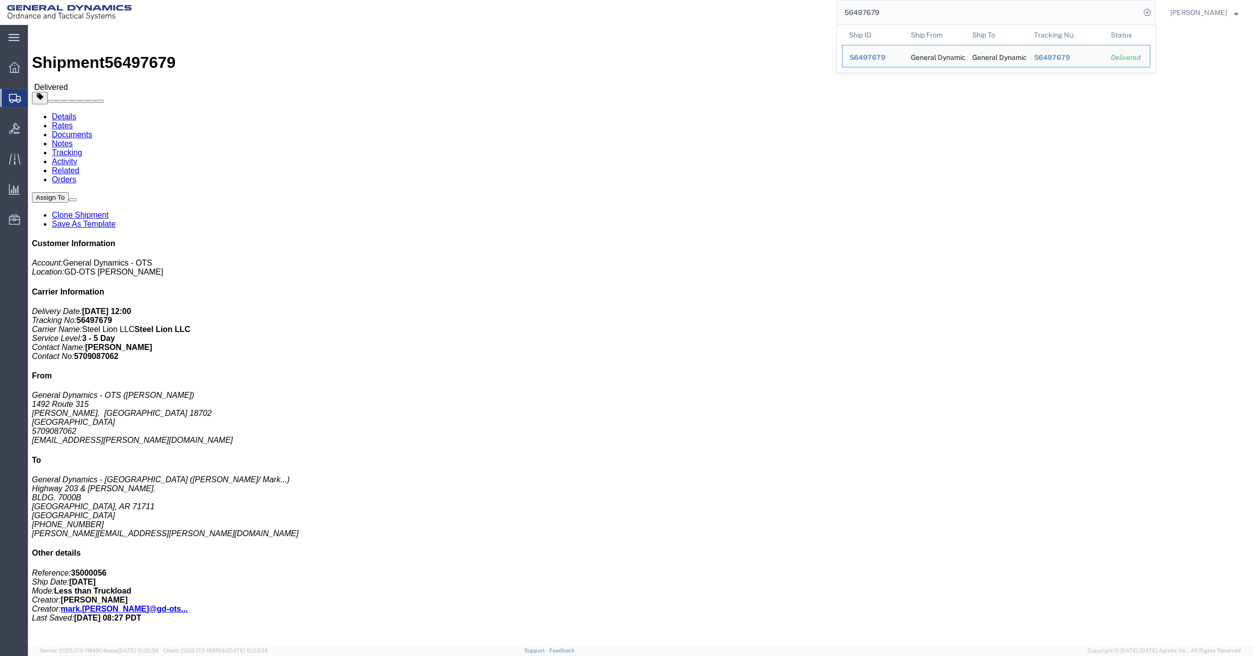
drag, startPoint x: 884, startPoint y: 15, endPoint x: 738, endPoint y: 15, distance: 145.2
click at [738, 15] on div "56497679 Ship ID Ship From Ship To Tracking Nu. Status Ship ID 56497679 Ship Fr…" at bounding box center [647, 12] width 1017 height 25
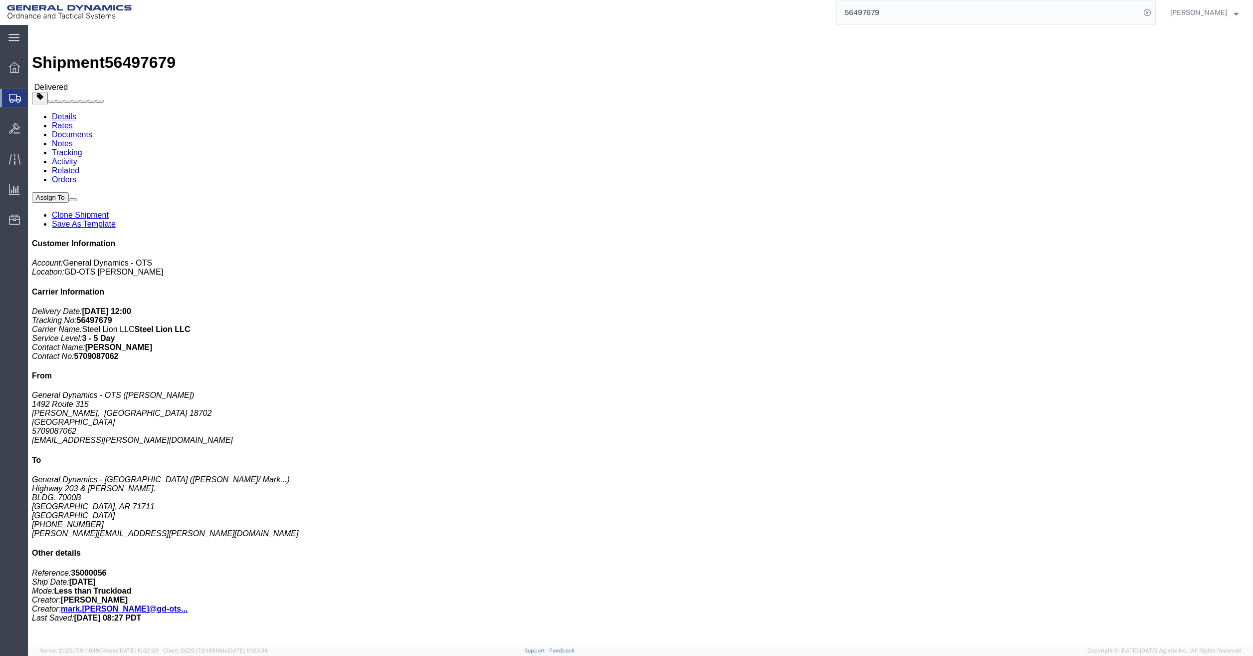
paste input "732"
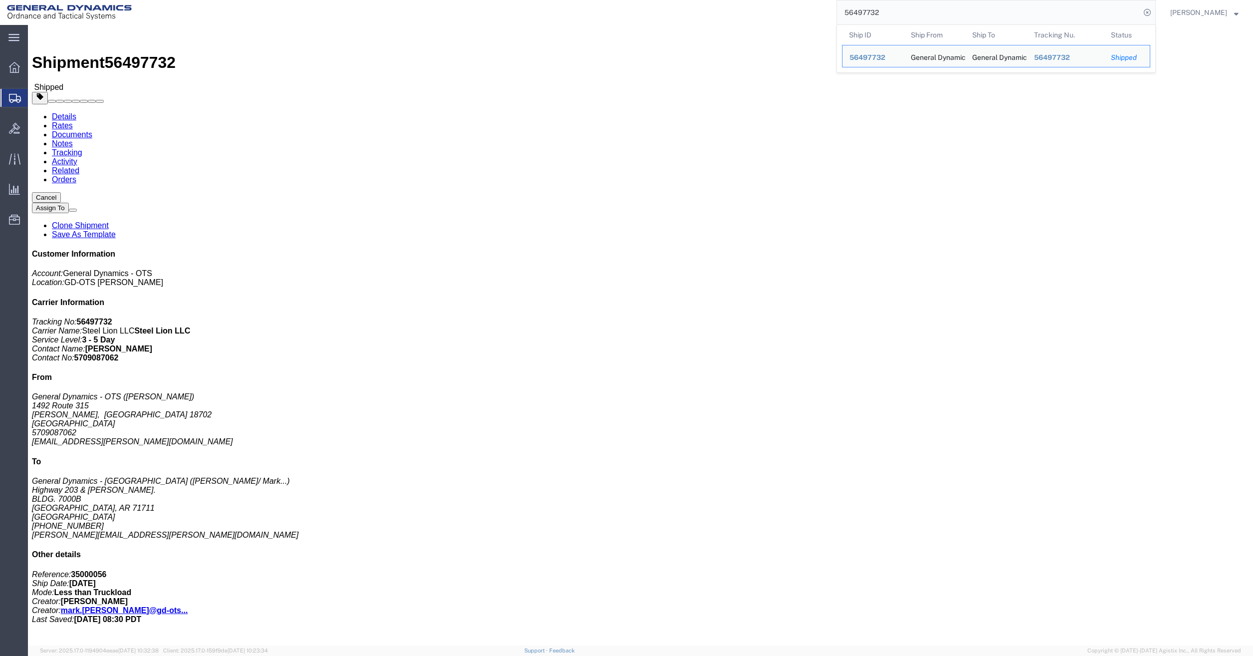
drag, startPoint x: 902, startPoint y: 8, endPoint x: 755, endPoint y: 13, distance: 147.3
click at [755, 13] on div "56497732 Ship ID Ship From Ship To Tracking Nu. Status Ship ID 56497732 Ship Fr…" at bounding box center [647, 12] width 1017 height 25
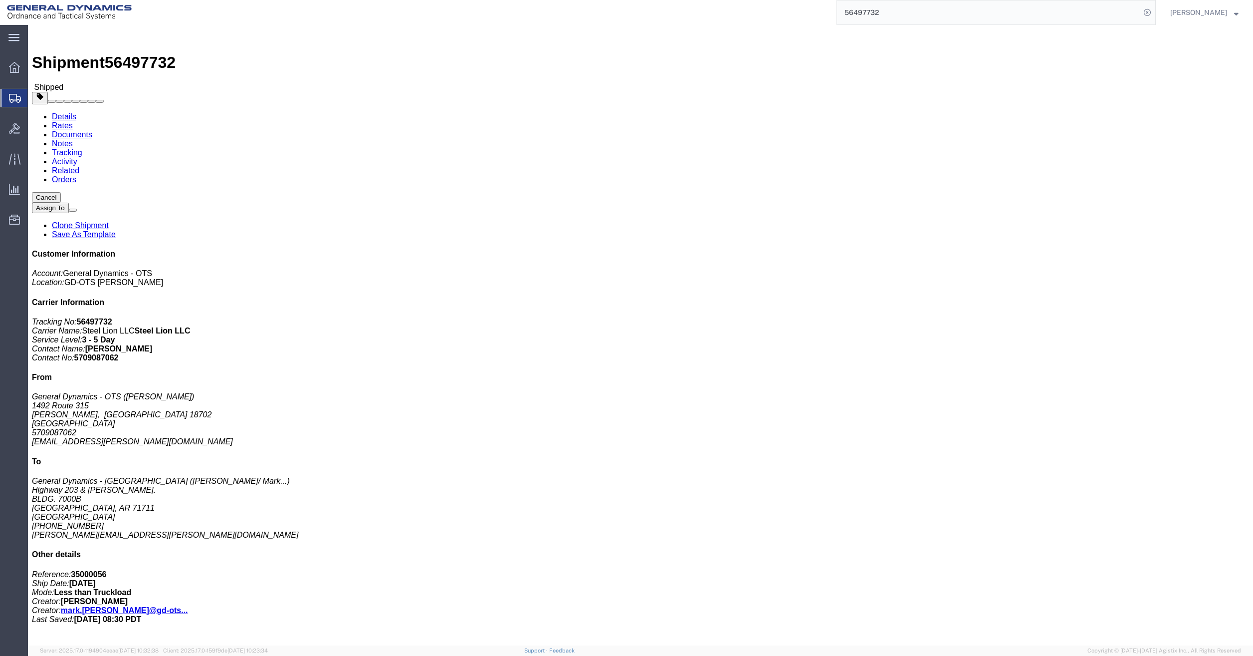
paste input "80"
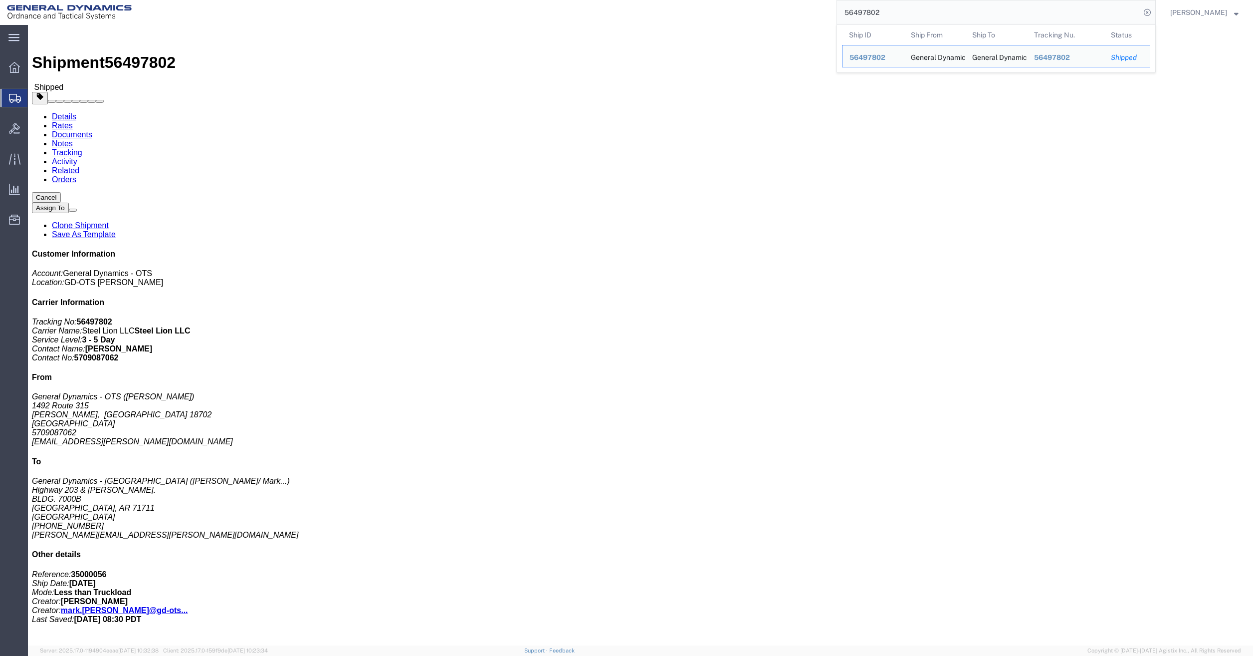
drag, startPoint x: 899, startPoint y: 6, endPoint x: 801, endPoint y: 8, distance: 98.8
click at [801, 8] on div "56497802 Ship ID Ship From Ship To Tracking Nu. Status Ship ID 56497802 Ship Fr…" at bounding box center [647, 12] width 1017 height 25
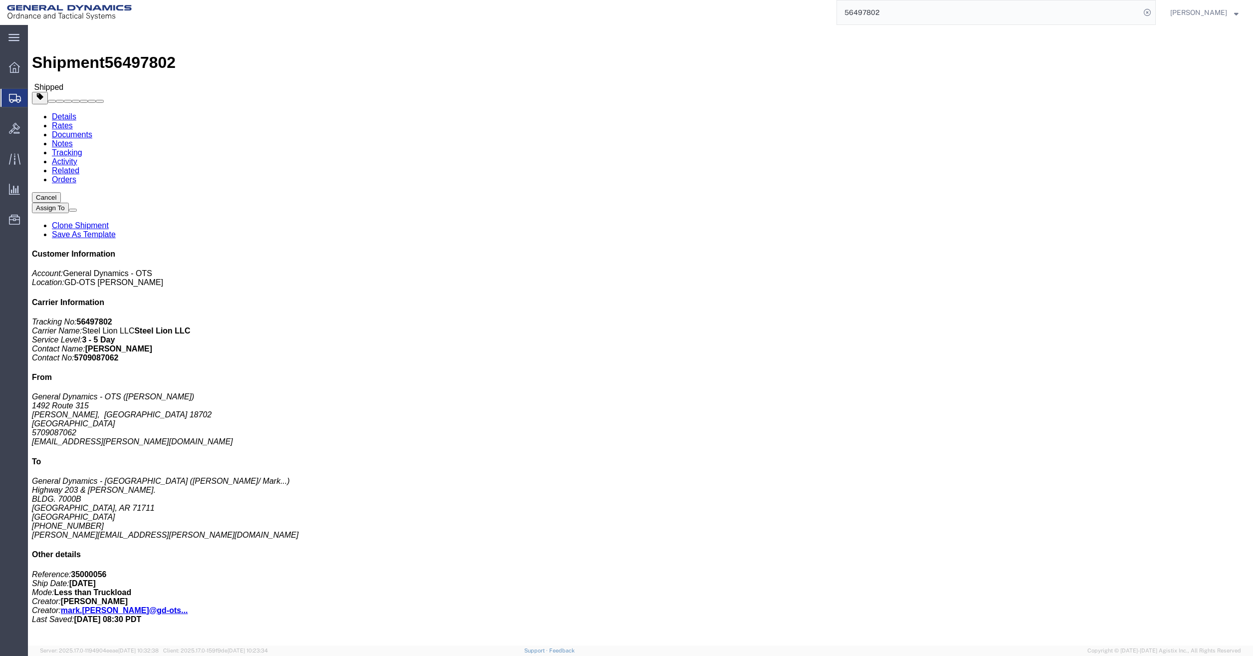
paste input "71"
drag, startPoint x: 941, startPoint y: 20, endPoint x: 686, endPoint y: 18, distance: 254.9
click at [686, 18] on div "56497871" at bounding box center [647, 12] width 1017 height 25
paste input "909"
click at [737, 10] on div "56497909" at bounding box center [647, 12] width 1017 height 25
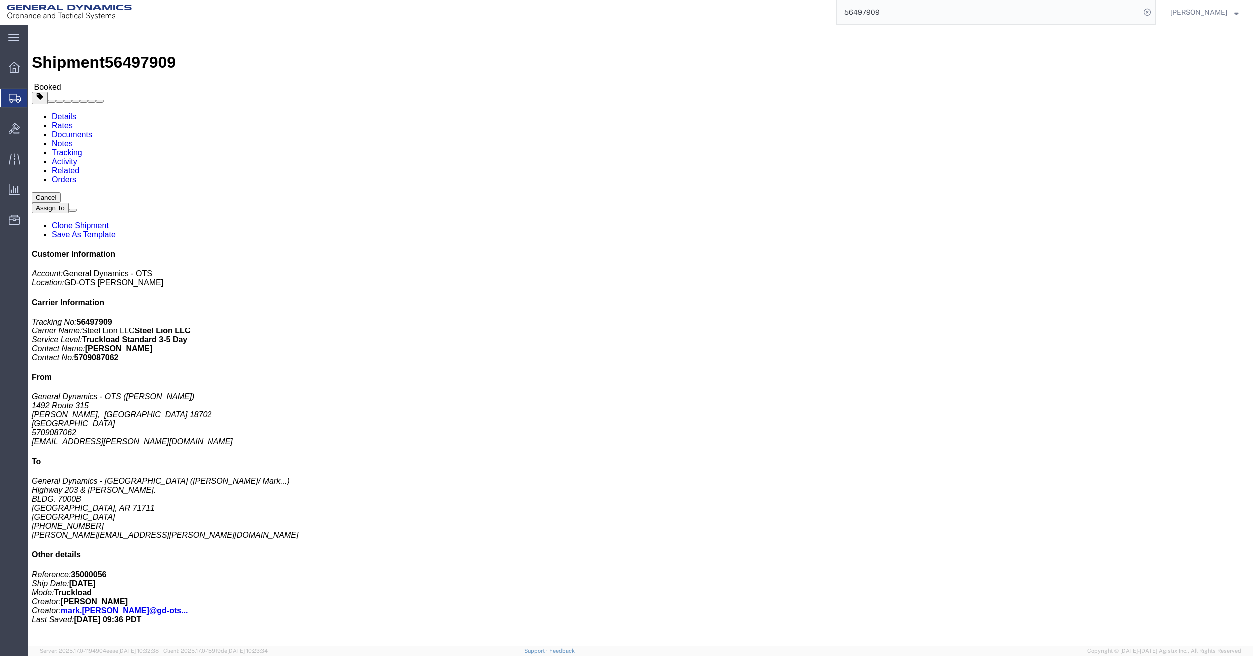
paste input "9"
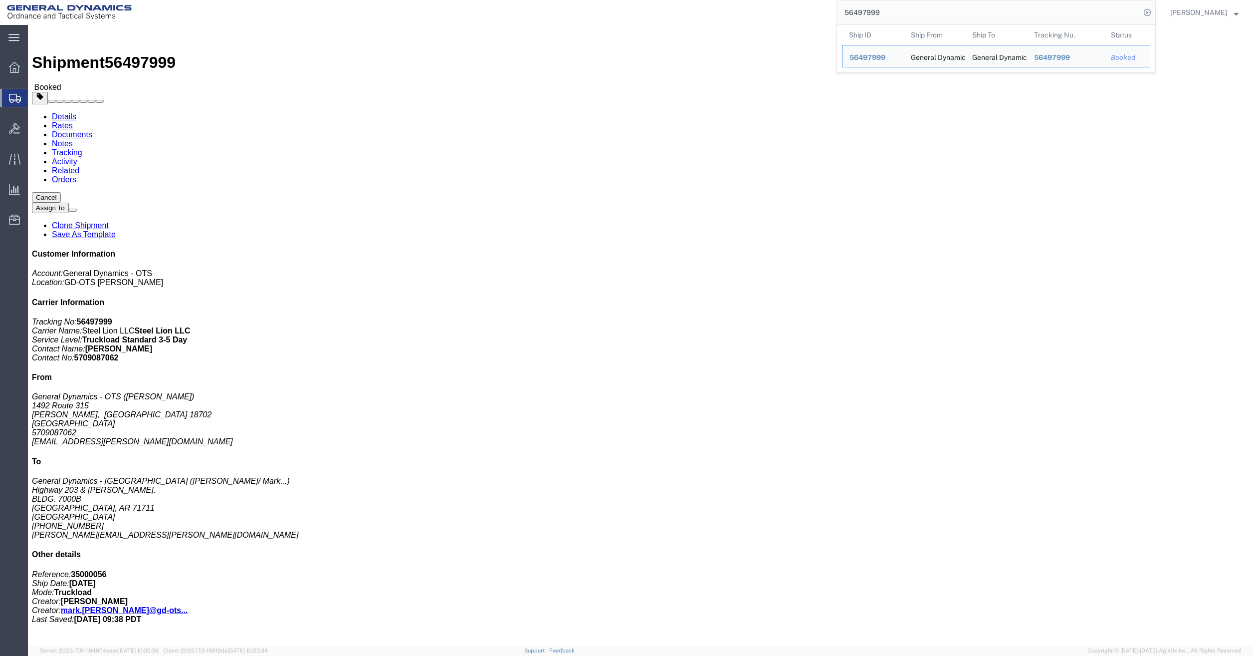
drag, startPoint x: 918, startPoint y: 11, endPoint x: 751, endPoint y: 11, distance: 166.6
click at [756, 11] on div "56497999 Ship ID Ship From Ship To Tracking Nu. Status Ship ID 56497999 Ship Fr…" at bounding box center [647, 12] width 1017 height 25
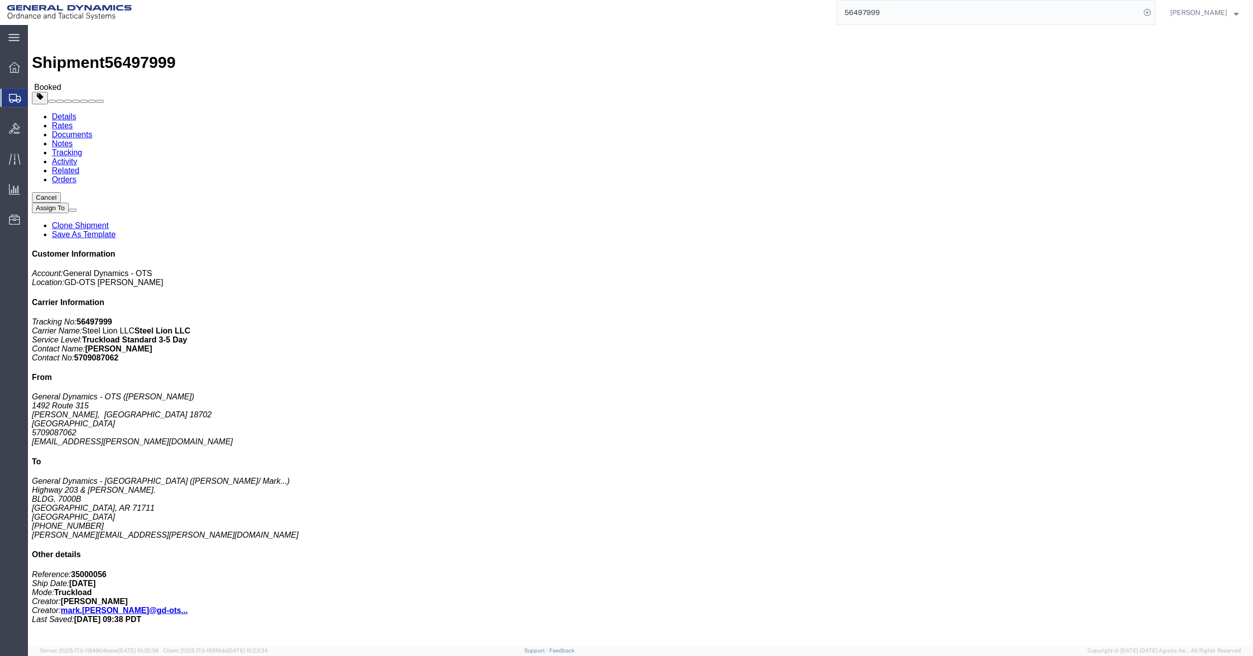
paste input "8041"
drag, startPoint x: 915, startPoint y: 13, endPoint x: 774, endPoint y: 13, distance: 140.7
click at [774, 13] on div "56498041" at bounding box center [647, 12] width 1017 height 25
paste input "264"
drag, startPoint x: 918, startPoint y: 14, endPoint x: 760, endPoint y: 18, distance: 158.2
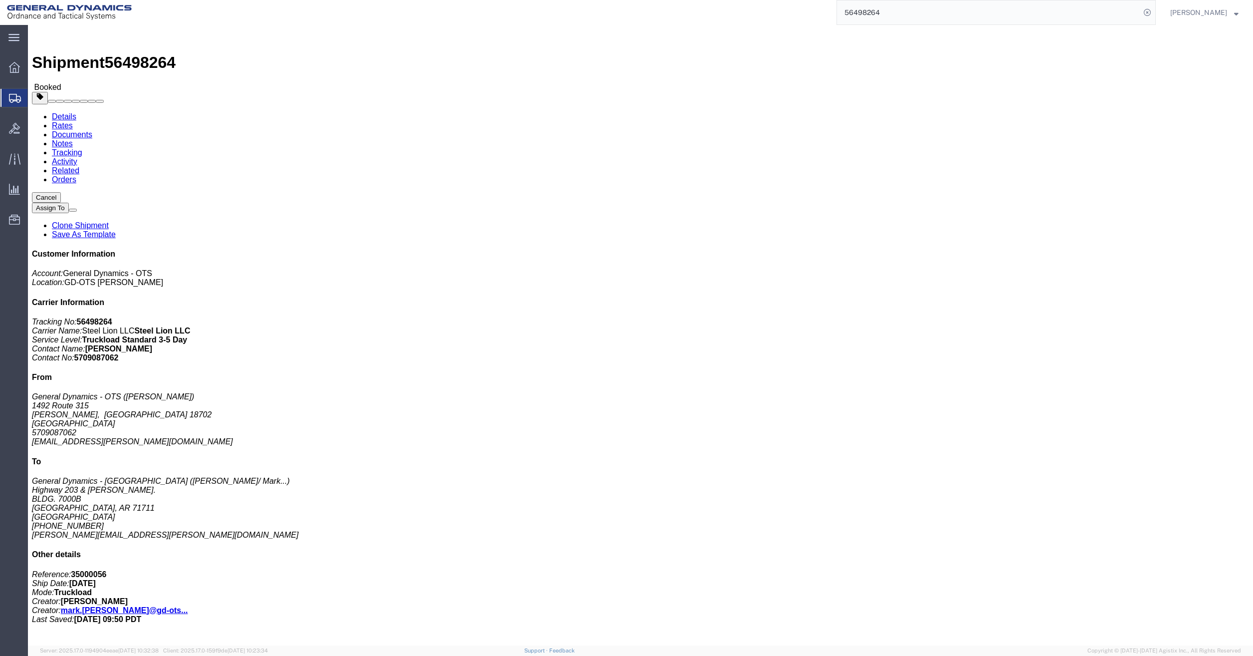
click at [760, 18] on div "56498264" at bounding box center [647, 12] width 1017 height 25
paste input "300"
drag, startPoint x: 913, startPoint y: 13, endPoint x: 754, endPoint y: 12, distance: 159.2
click at [754, 12] on div "56498300" at bounding box center [647, 12] width 1017 height 25
paste input "49"
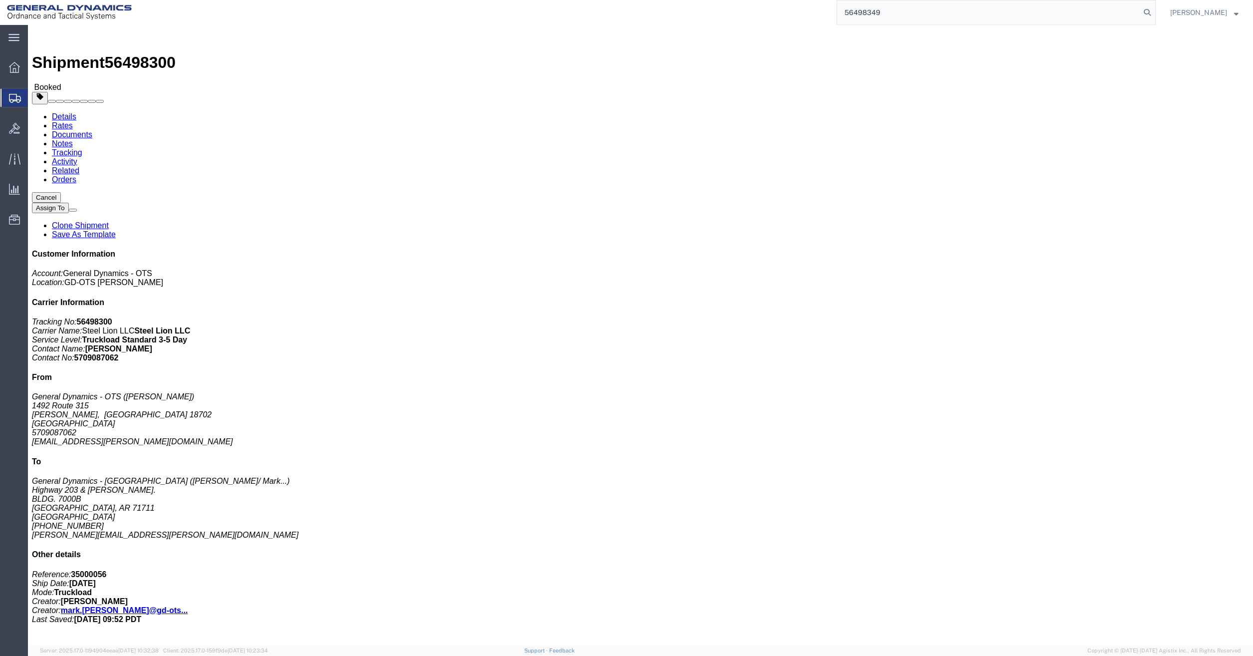
type input "56498349"
click div "Leg 1 - Truckload Number of trucks: 1"
